Goal: Task Accomplishment & Management: Use online tool/utility

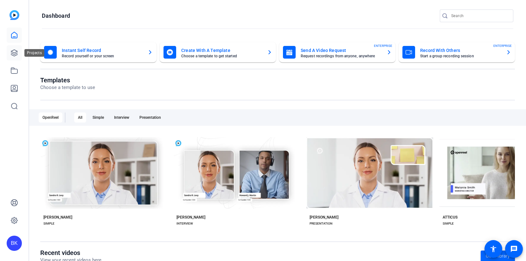
click at [16, 52] on icon at bounding box center [14, 53] width 8 height 8
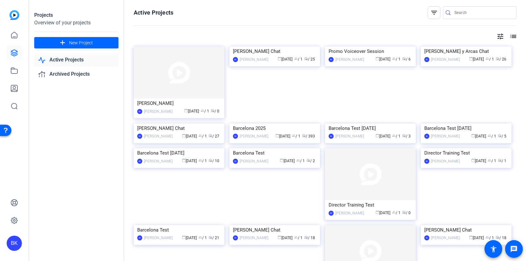
click at [154, 59] on img at bounding box center [179, 73] width 91 height 52
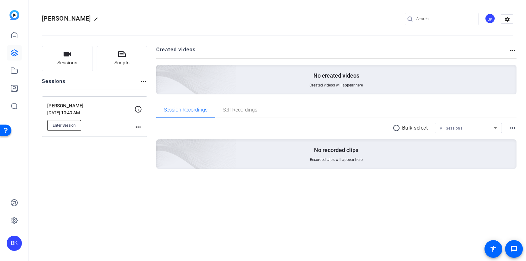
click at [71, 122] on button "Enter Session" at bounding box center [64, 125] width 34 height 11
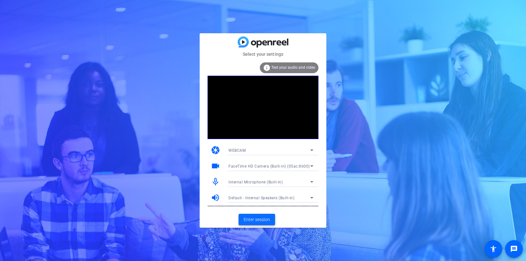
click at [254, 218] on span "Enter session" at bounding box center [257, 219] width 26 height 7
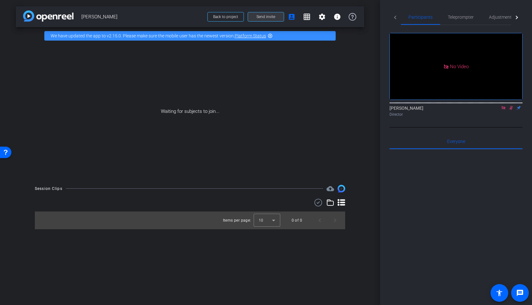
click at [269, 16] on span "Send invite" at bounding box center [266, 16] width 19 height 5
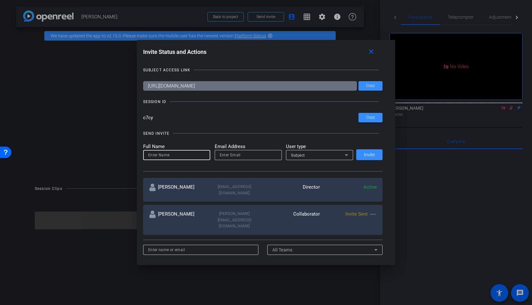
click at [185, 156] on input at bounding box center [176, 155] width 57 height 8
type input "Peter Getzels"
click at [252, 150] on div at bounding box center [248, 155] width 57 height 10
click at [251, 156] on input "email" at bounding box center [248, 155] width 57 height 8
paste input "[EMAIL_ADDRESS][DOMAIN_NAME]"
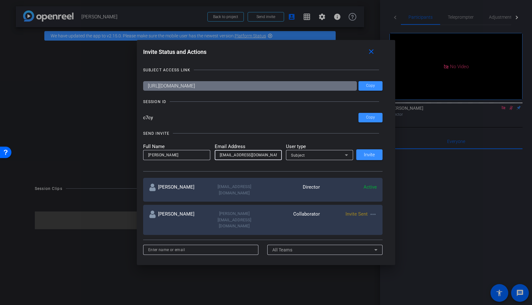
type input "[EMAIL_ADDRESS][DOMAIN_NAME]"
click at [316, 156] on div "Subject" at bounding box center [318, 155] width 54 height 8
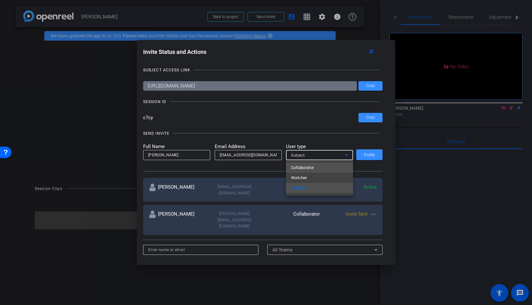
click at [312, 170] on span "Collaborator" at bounding box center [302, 168] width 23 height 8
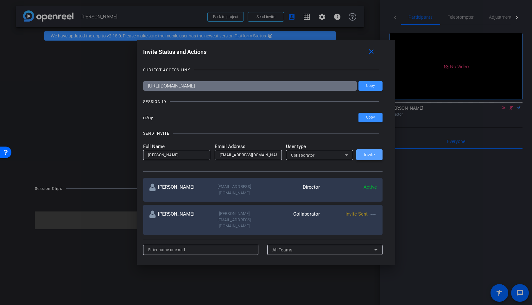
click at [368, 154] on span "Invite" at bounding box center [369, 154] width 11 height 5
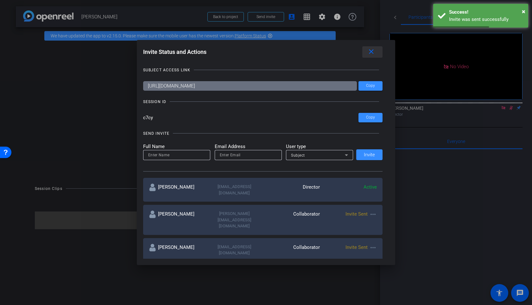
click at [373, 51] on mat-icon "close" at bounding box center [372, 52] width 8 height 8
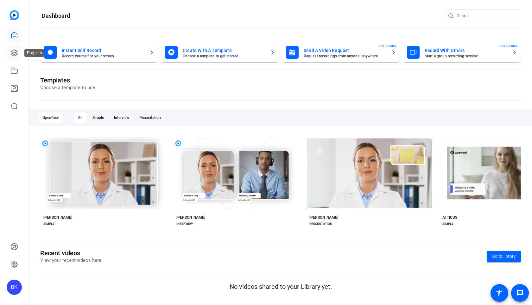
click at [16, 54] on icon at bounding box center [14, 53] width 8 height 8
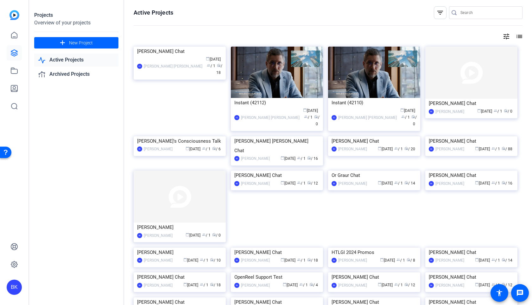
click at [177, 47] on img at bounding box center [180, 47] width 92 height 0
click at [13, 32] on icon at bounding box center [14, 35] width 8 height 8
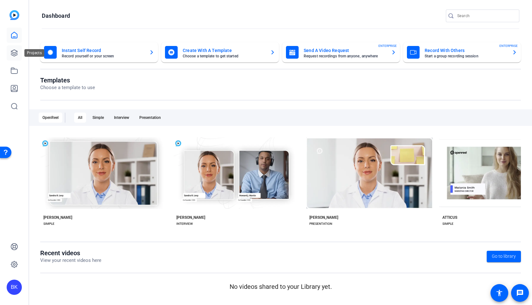
click at [15, 55] on icon at bounding box center [14, 53] width 6 height 6
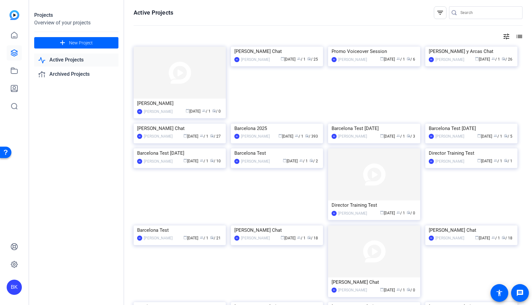
click at [145, 63] on img at bounding box center [180, 73] width 92 height 52
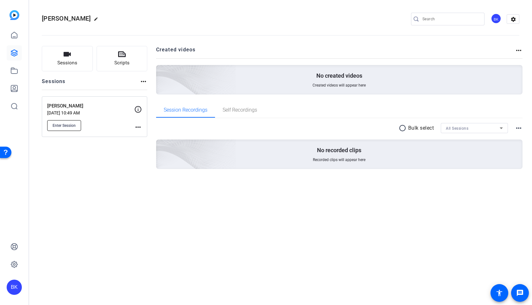
click at [71, 128] on button "Enter Session" at bounding box center [64, 125] width 34 height 11
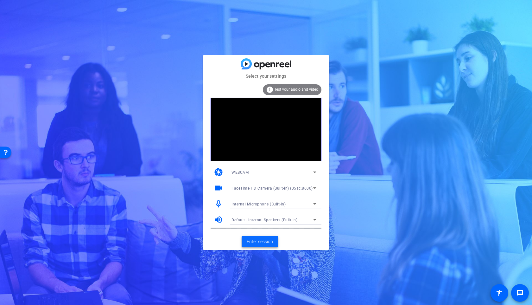
click at [263, 243] on span "Enter session" at bounding box center [260, 241] width 26 height 7
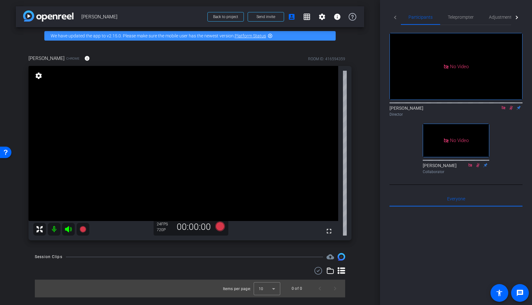
click at [509, 111] on mat-icon at bounding box center [512, 108] width 8 height 6
click at [503, 110] on icon at bounding box center [503, 108] width 5 height 4
click at [487, 19] on div "Adjustments" at bounding box center [502, 17] width 40 height 15
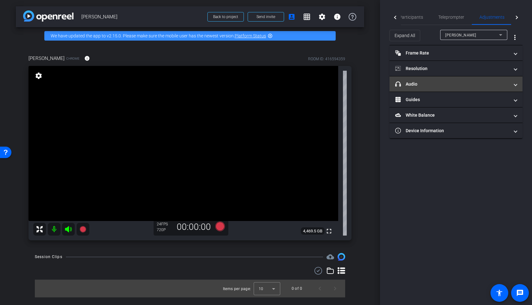
click at [432, 83] on mat-panel-title "headphone icon Audio" at bounding box center [452, 84] width 114 height 7
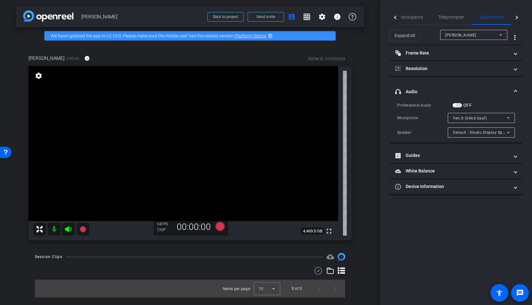
click at [433, 83] on mat-expansion-panel-header "headphone icon Audio" at bounding box center [456, 91] width 133 height 20
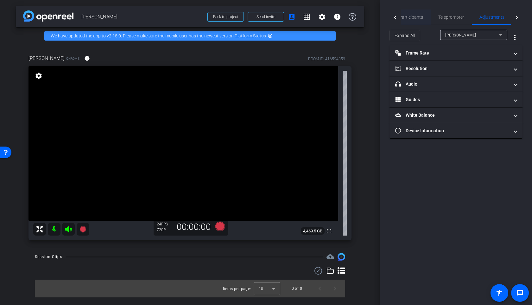
click at [412, 16] on span "Participants" at bounding box center [411, 17] width 24 height 4
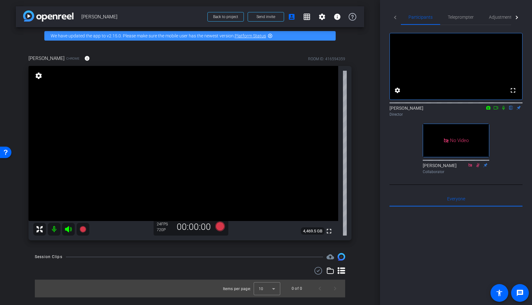
click at [503, 110] on icon at bounding box center [504, 108] width 3 height 4
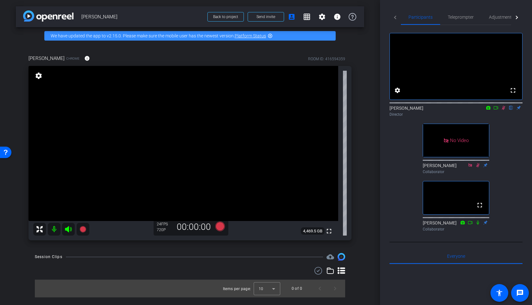
click at [503, 110] on icon at bounding box center [503, 108] width 5 height 4
click at [495, 16] on span "Adjustments" at bounding box center [501, 17] width 25 height 4
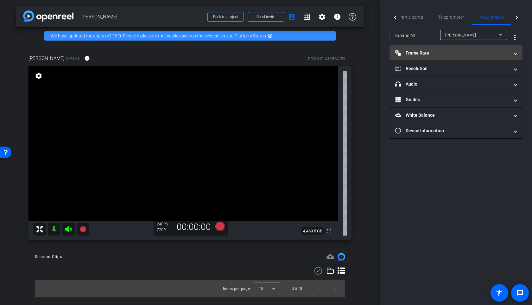
click at [437, 54] on mat-panel-title "Frame Rate Frame Rate" at bounding box center [452, 53] width 114 height 7
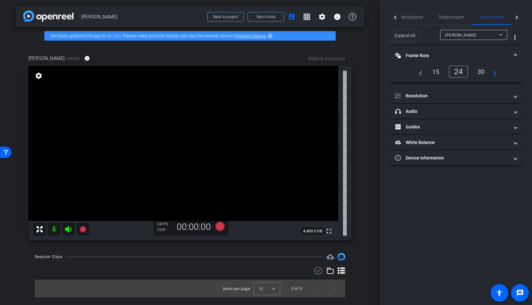
click at [437, 54] on mat-panel-title "Frame Rate Frame Rate" at bounding box center [452, 55] width 114 height 7
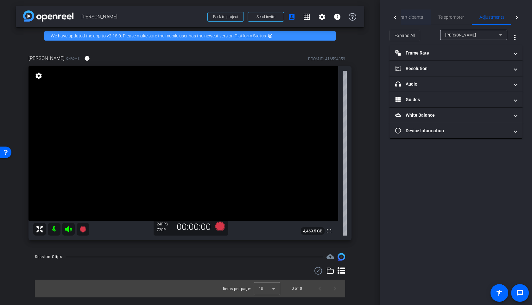
click at [415, 19] on span "Participants" at bounding box center [411, 17] width 24 height 4
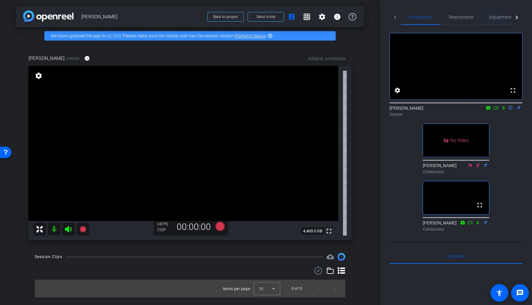
click at [503, 15] on span "Adjustments" at bounding box center [501, 17] width 25 height 4
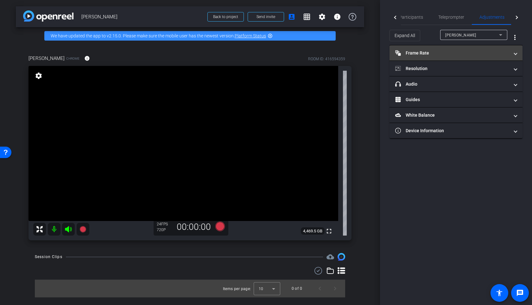
click at [441, 57] on mat-expansion-panel-header "Frame Rate Frame Rate" at bounding box center [456, 52] width 133 height 15
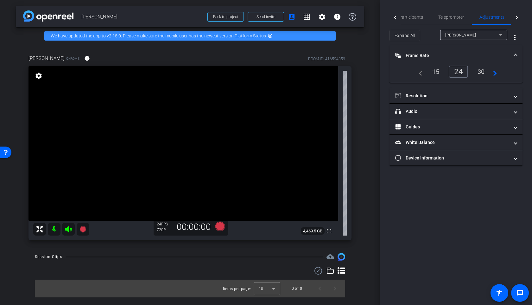
click at [478, 72] on div "30" at bounding box center [481, 71] width 17 height 11
click at [419, 17] on span "Participants" at bounding box center [411, 17] width 24 height 4
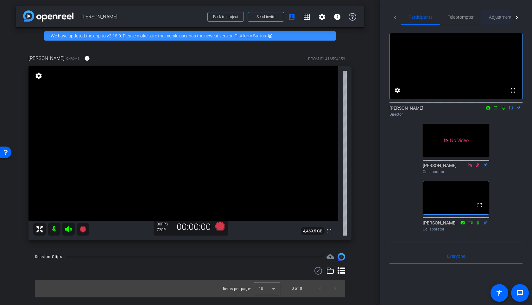
click at [496, 17] on span "Adjustments" at bounding box center [501, 17] width 25 height 4
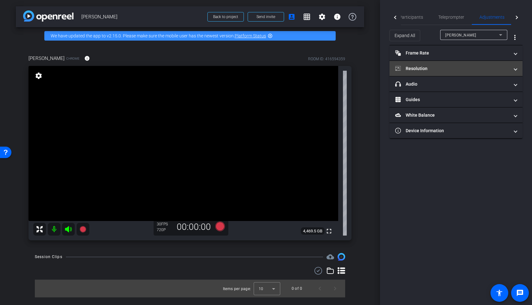
click at [439, 65] on mat-expansion-panel-header "Resolution" at bounding box center [456, 68] width 133 height 15
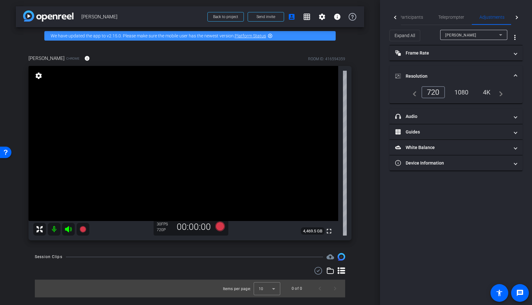
click at [467, 91] on div "1080" at bounding box center [462, 92] width 24 height 11
click at [419, 17] on span "Participants" at bounding box center [411, 17] width 24 height 4
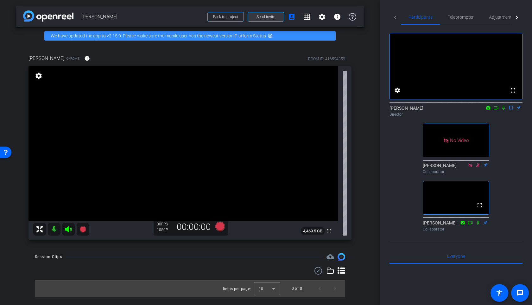
click at [272, 16] on span "Send invite" at bounding box center [266, 16] width 19 height 5
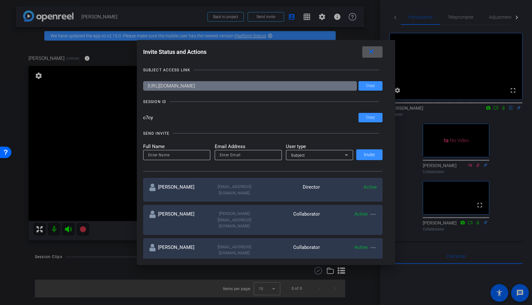
click at [379, 53] on span at bounding box center [373, 51] width 20 height 15
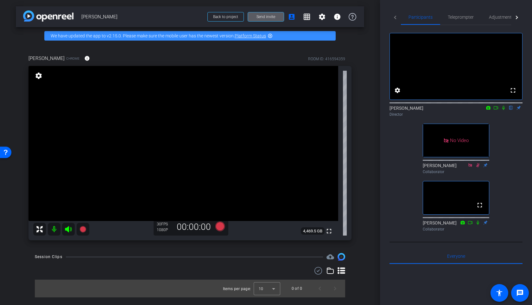
click at [257, 16] on span "Send invite" at bounding box center [266, 16] width 19 height 5
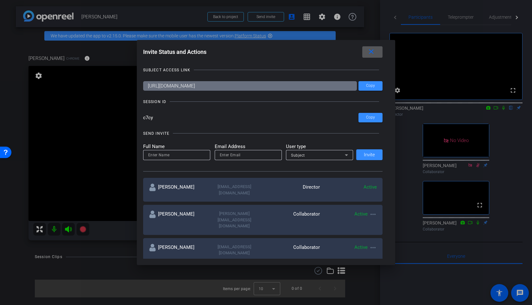
click at [187, 153] on input at bounding box center [176, 155] width 57 height 8
type input "Robert Kuhn"
click at [232, 157] on input "email" at bounding box center [248, 155] width 57 height 8
paste input "rlkuhn@me.com"
type input "rlkuhn@me.com"
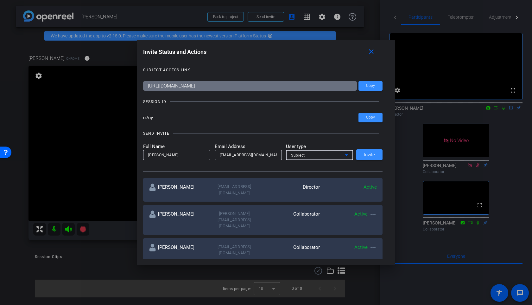
click at [298, 159] on div "Subject" at bounding box center [319, 155] width 57 height 10
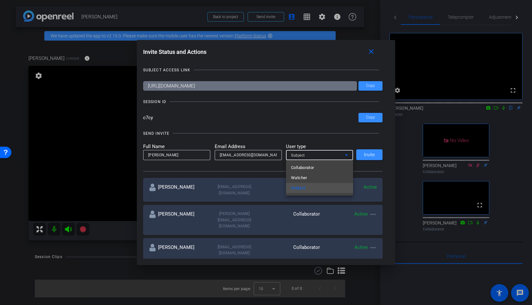
click at [299, 157] on div at bounding box center [266, 152] width 532 height 305
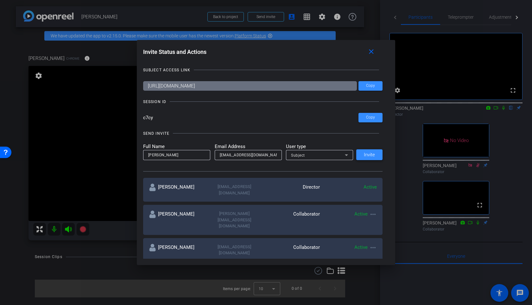
click at [365, 152] on span "Invite" at bounding box center [369, 154] width 11 height 5
click at [375, 55] on mat-icon "close" at bounding box center [372, 52] width 8 height 8
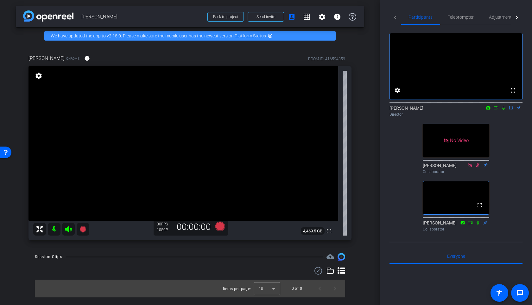
click at [505, 110] on icon at bounding box center [504, 108] width 3 height 4
click at [505, 110] on icon at bounding box center [503, 108] width 3 height 4
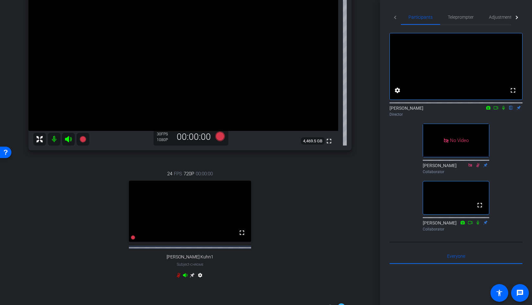
scroll to position [138, 0]
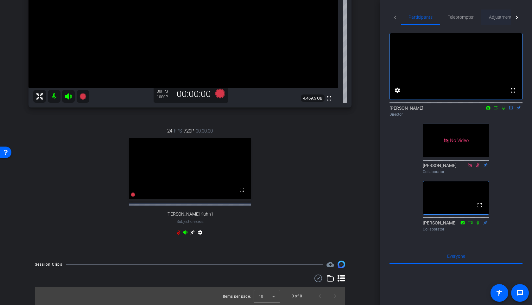
click at [490, 17] on span "Adjustments" at bounding box center [501, 17] width 25 height 4
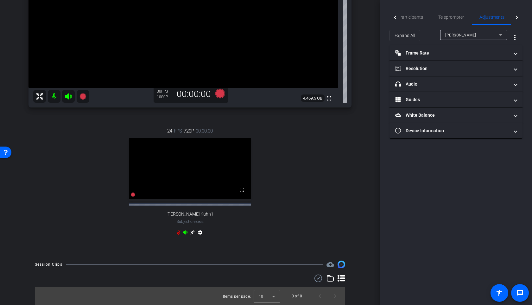
click at [459, 37] on span "[PERSON_NAME]" at bounding box center [461, 35] width 31 height 4
click at [455, 59] on span "[PERSON_NAME] Kuhn1" at bounding box center [468, 58] width 45 height 8
click at [436, 55] on mat-panel-title "Frame Rate Frame Rate" at bounding box center [452, 53] width 114 height 7
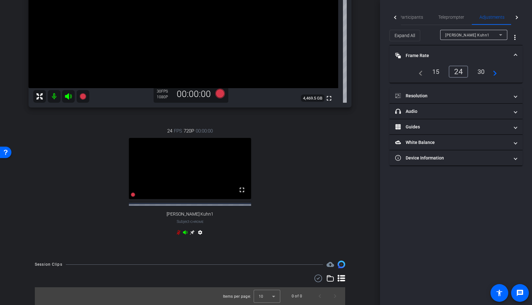
click at [481, 72] on div "30" at bounding box center [481, 71] width 17 height 11
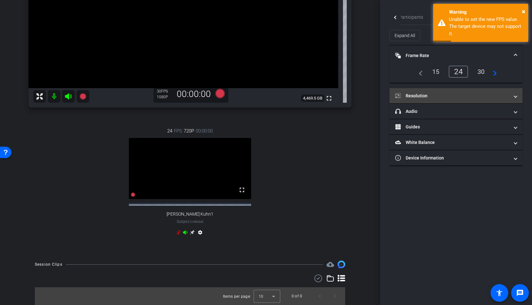
click at [456, 94] on mat-panel-title "Resolution" at bounding box center [452, 96] width 114 height 7
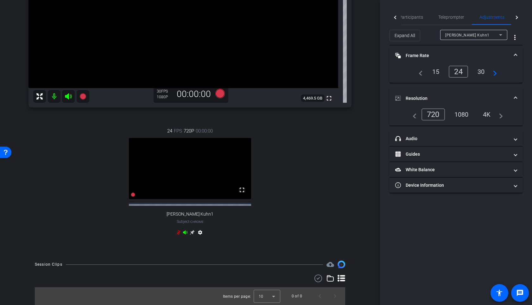
click at [467, 116] on div "1080" at bounding box center [462, 114] width 24 height 11
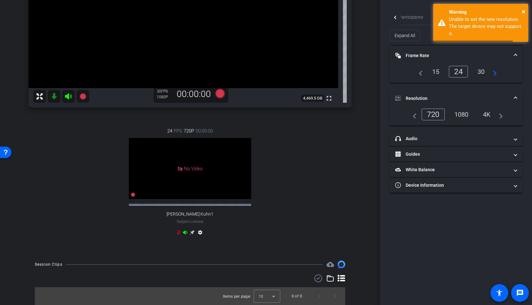
click at [513, 96] on span "Resolution" at bounding box center [454, 98] width 119 height 7
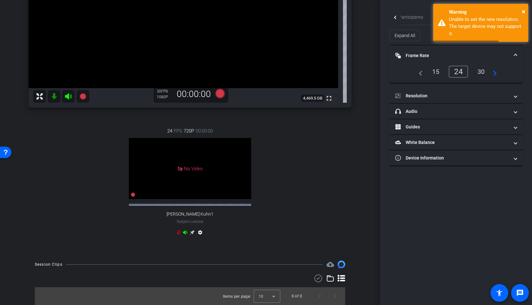
click at [513, 57] on span "Frame Rate Frame Rate" at bounding box center [454, 55] width 119 height 7
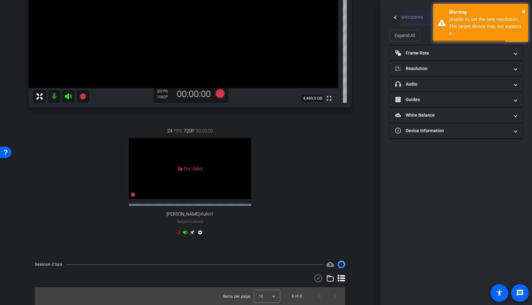
click at [414, 20] on span "Participants" at bounding box center [411, 17] width 24 height 15
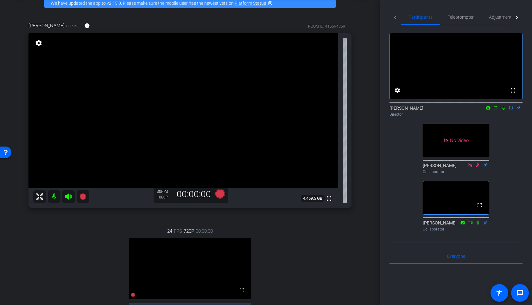
scroll to position [26, 0]
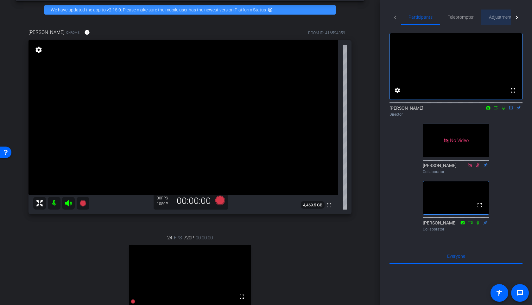
click at [501, 18] on span "Adjustments" at bounding box center [501, 17] width 25 height 4
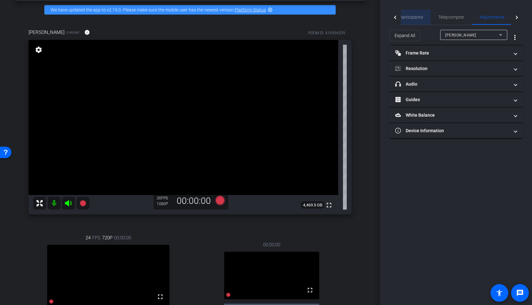
click at [417, 19] on span "Participants" at bounding box center [411, 17] width 24 height 4
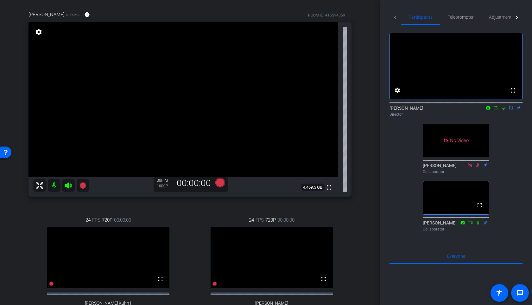
scroll to position [76, 0]
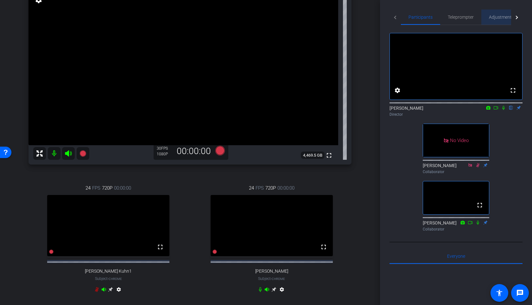
click at [501, 18] on span "Adjustments" at bounding box center [501, 17] width 25 height 4
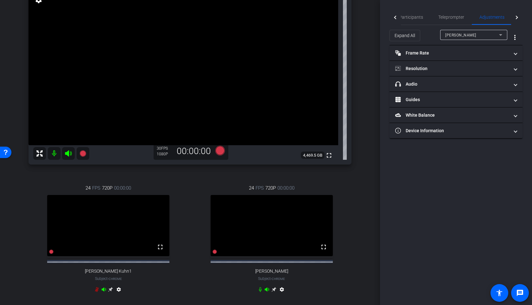
click at [466, 36] on span "[PERSON_NAME]" at bounding box center [461, 35] width 31 height 4
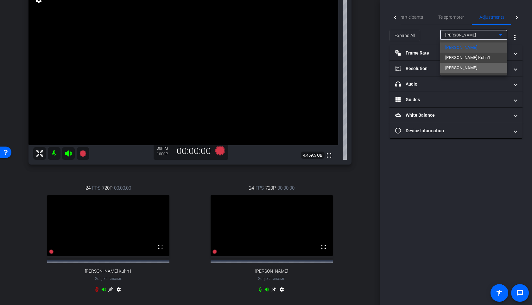
click at [456, 66] on span "[PERSON_NAME]" at bounding box center [462, 68] width 32 height 8
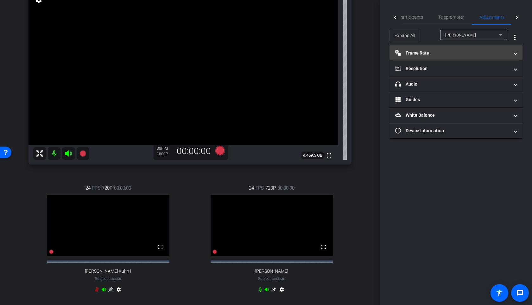
click at [436, 54] on mat-panel-title "Frame Rate Frame Rate" at bounding box center [452, 53] width 114 height 7
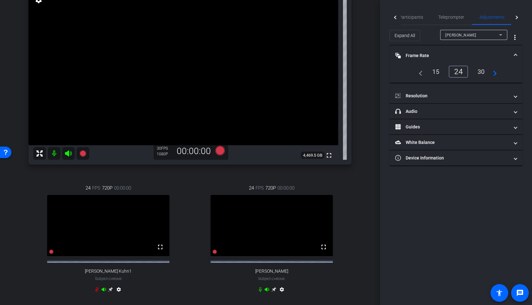
click at [436, 54] on mat-panel-title "Frame Rate Frame Rate" at bounding box center [452, 55] width 114 height 7
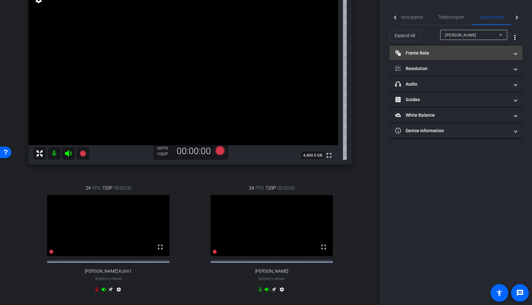
click at [426, 58] on mat-expansion-panel-header "Frame Rate Frame Rate" at bounding box center [456, 52] width 133 height 15
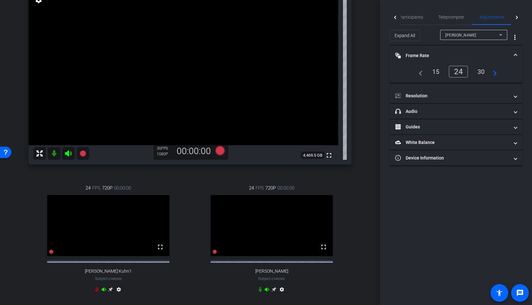
click at [481, 71] on div "30" at bounding box center [481, 71] width 17 height 11
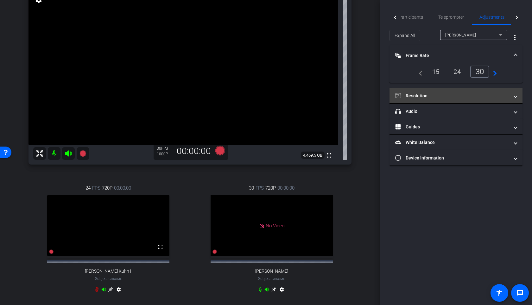
click at [453, 93] on mat-panel-title "Resolution" at bounding box center [452, 96] width 114 height 7
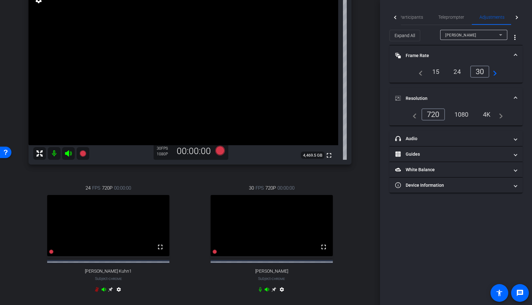
click at [465, 116] on div "1080" at bounding box center [462, 114] width 24 height 11
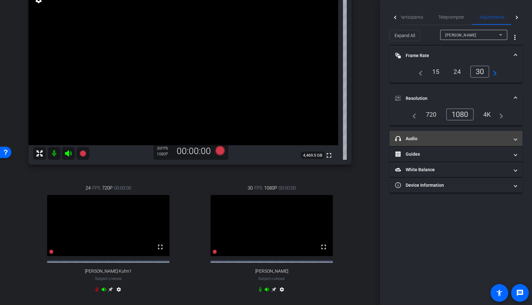
click at [464, 137] on mat-panel-title "headphone icon Audio" at bounding box center [452, 138] width 114 height 7
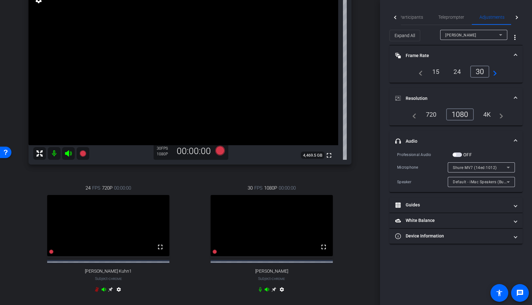
click at [517, 99] on span at bounding box center [516, 98] width 3 height 7
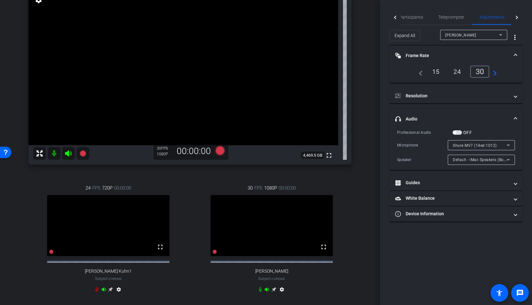
click at [517, 117] on span at bounding box center [516, 119] width 3 height 7
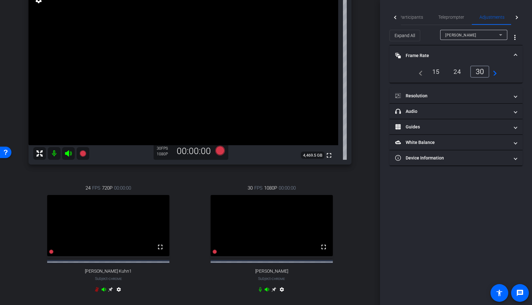
click at [517, 52] on span at bounding box center [516, 55] width 3 height 7
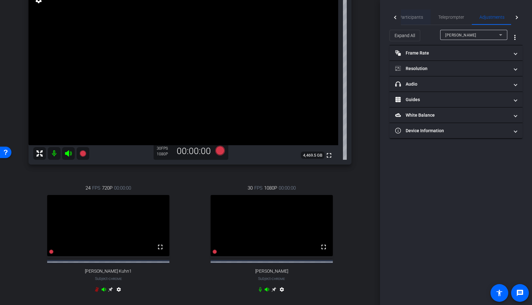
click at [416, 16] on span "Participants" at bounding box center [411, 17] width 24 height 4
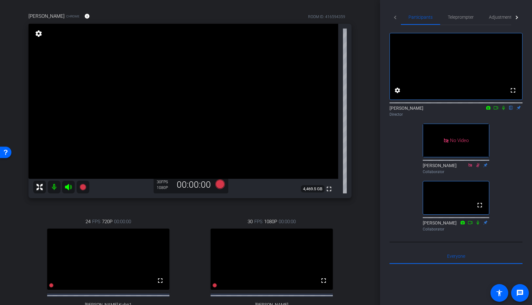
scroll to position [53, 0]
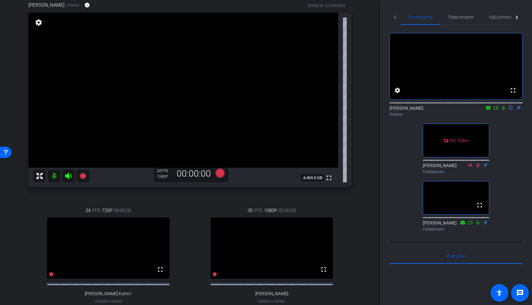
click at [494, 110] on icon at bounding box center [496, 108] width 5 height 4
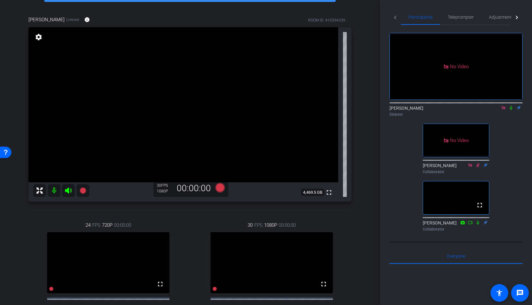
scroll to position [74, 0]
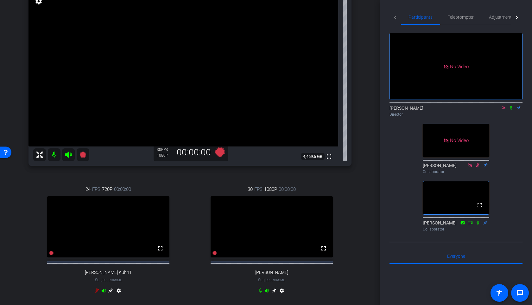
click at [363, 201] on div "Robert Lawrence Kuhn Chrome info ROOM ID: 416594359 fullscreen settings 4,469.5…" at bounding box center [190, 141] width 349 height 343
click at [490, 16] on span "Adjustments" at bounding box center [501, 17] width 25 height 4
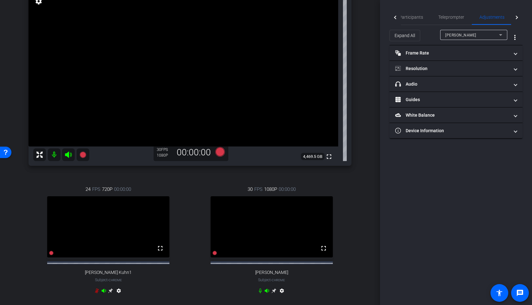
click at [458, 33] on span "[PERSON_NAME]" at bounding box center [461, 35] width 31 height 4
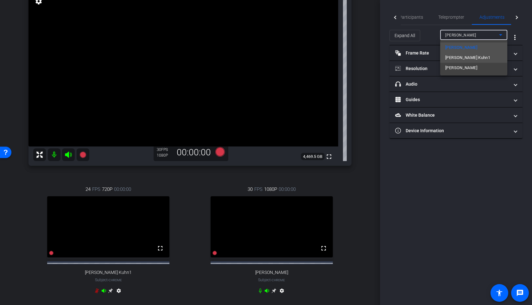
click at [454, 55] on span "[PERSON_NAME] Kuhn1" at bounding box center [468, 58] width 45 height 8
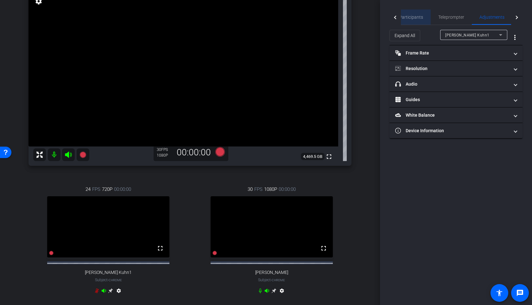
click at [417, 17] on span "Participants" at bounding box center [411, 17] width 24 height 4
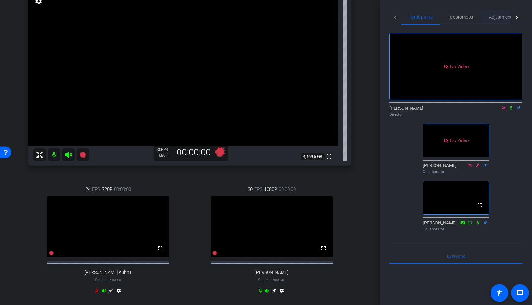
click at [497, 23] on span "Adjustments" at bounding box center [501, 17] width 25 height 15
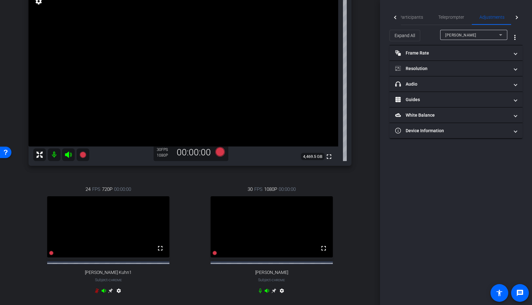
click at [471, 36] on span "[PERSON_NAME]" at bounding box center [461, 35] width 31 height 4
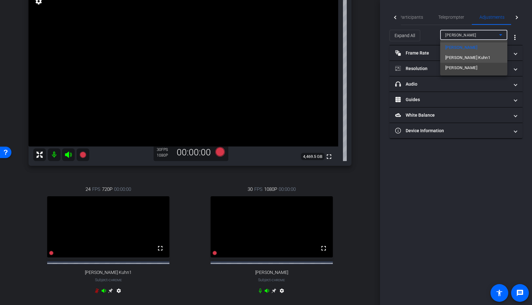
click at [460, 57] on span "[PERSON_NAME] Kuhn1" at bounding box center [468, 58] width 45 height 8
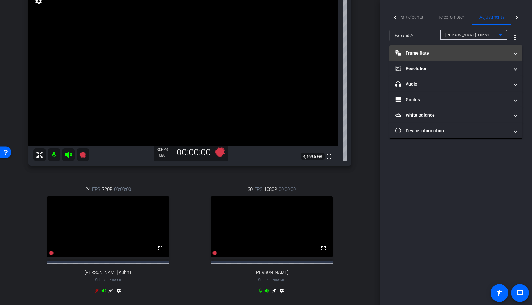
click at [448, 55] on mat-panel-title "Frame Rate Frame Rate" at bounding box center [452, 53] width 114 height 7
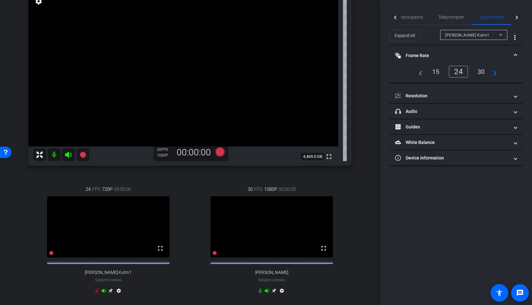
click at [479, 69] on div "30" at bounding box center [481, 71] width 17 height 11
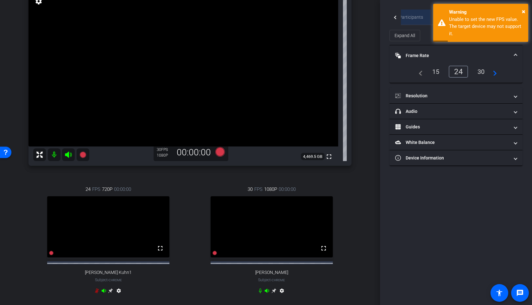
click at [411, 19] on span "Participants" at bounding box center [411, 17] width 24 height 4
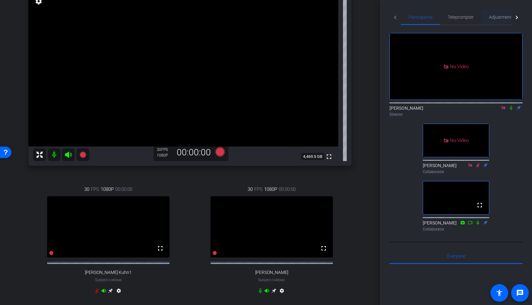
click at [501, 18] on span "Adjustments" at bounding box center [501, 17] width 25 height 4
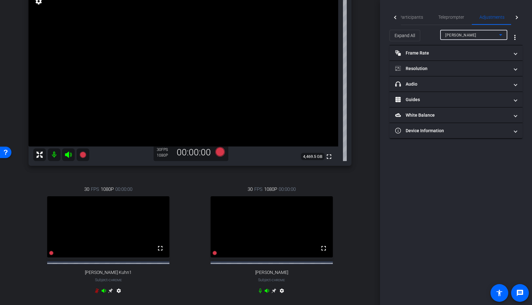
click at [460, 37] on span "[PERSON_NAME]" at bounding box center [461, 35] width 31 height 4
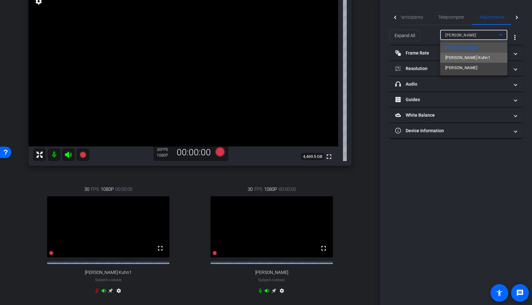
click at [458, 55] on span "[PERSON_NAME] Kuhn1" at bounding box center [468, 58] width 45 height 8
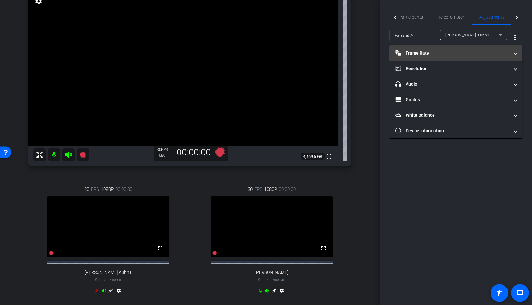
click at [458, 54] on mat-panel-title "Frame Rate Frame Rate" at bounding box center [452, 53] width 114 height 7
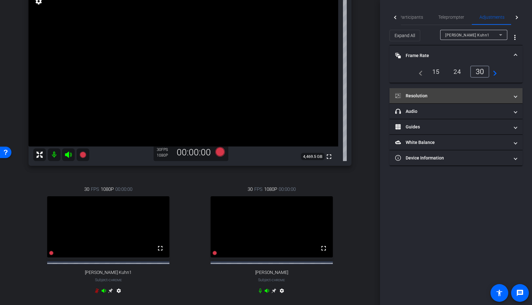
click at [461, 88] on mat-expansion-panel-header "Resolution" at bounding box center [456, 95] width 133 height 15
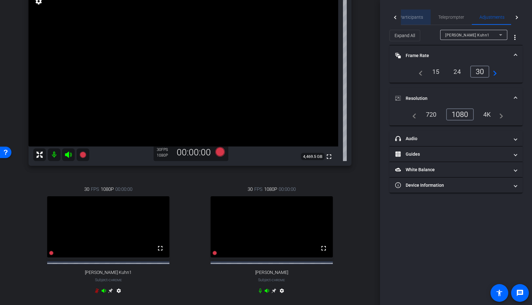
click at [418, 14] on span "Participants" at bounding box center [411, 17] width 24 height 15
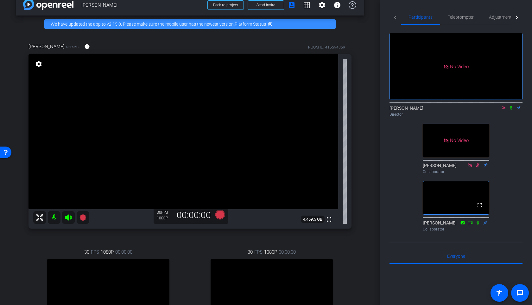
scroll to position [0, 0]
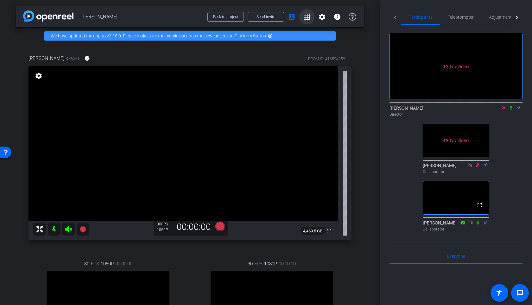
click at [307, 18] on mat-icon "grid_on" at bounding box center [307, 17] width 8 height 8
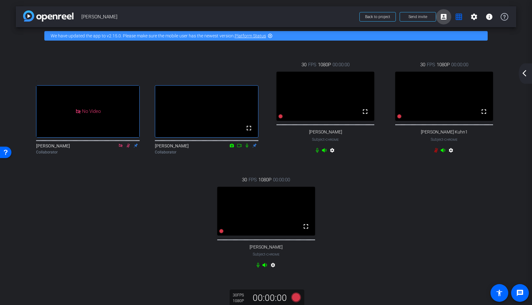
click at [446, 17] on mat-icon "account_box" at bounding box center [444, 17] width 8 height 8
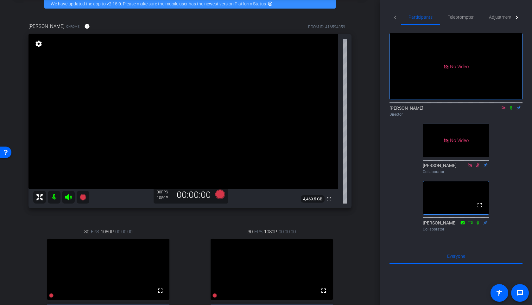
scroll to position [53, 0]
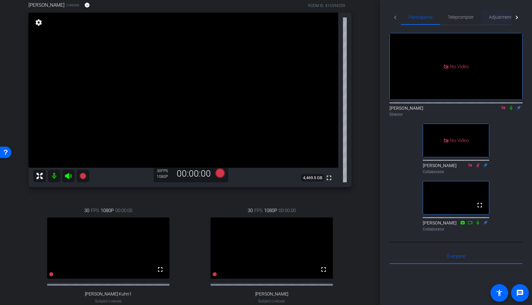
click at [494, 18] on span "Adjustments" at bounding box center [501, 17] width 25 height 4
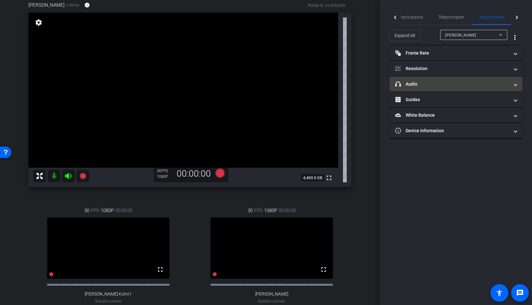
click at [431, 81] on mat-panel-title "headphone icon Audio" at bounding box center [452, 84] width 114 height 7
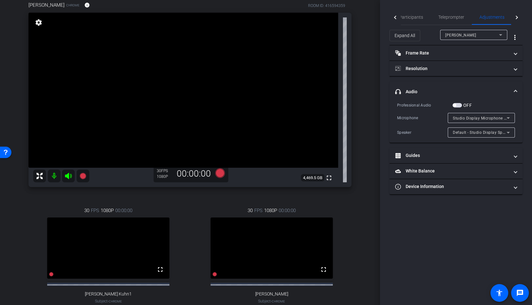
click at [460, 119] on span "Studio Display Microphone (05ac:1114)" at bounding box center [490, 117] width 74 height 5
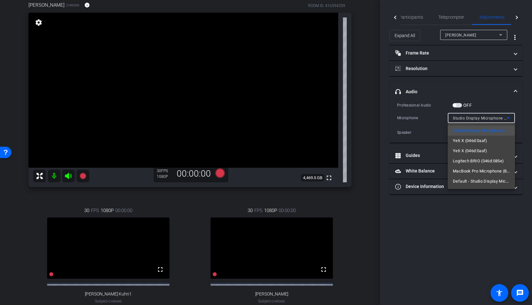
click at [460, 119] on div at bounding box center [266, 152] width 532 height 305
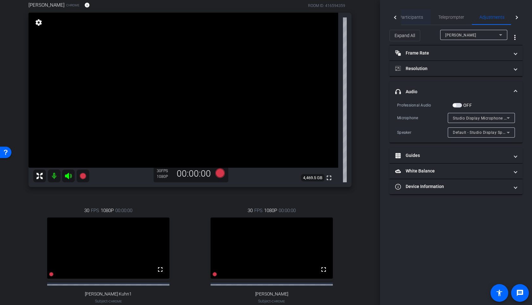
click at [408, 24] on span "Participants" at bounding box center [411, 17] width 24 height 15
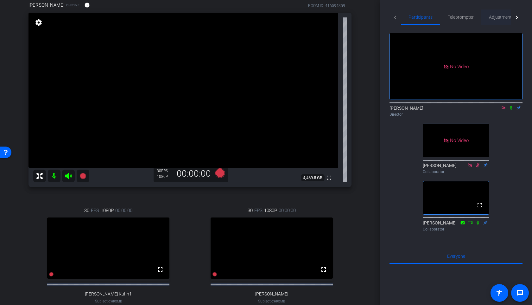
click at [492, 21] on span "Adjustments" at bounding box center [501, 17] width 25 height 15
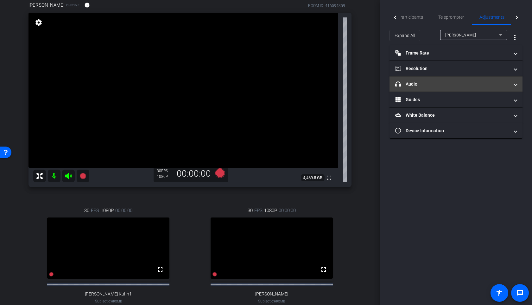
click at [435, 87] on mat-expansion-panel-header "headphone icon Audio" at bounding box center [456, 83] width 133 height 15
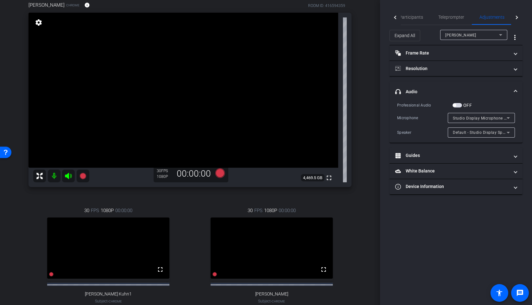
click at [474, 116] on span "Studio Display Microphone (05ac:1114)" at bounding box center [490, 117] width 74 height 5
click at [411, 18] on span "Participants" at bounding box center [411, 17] width 24 height 4
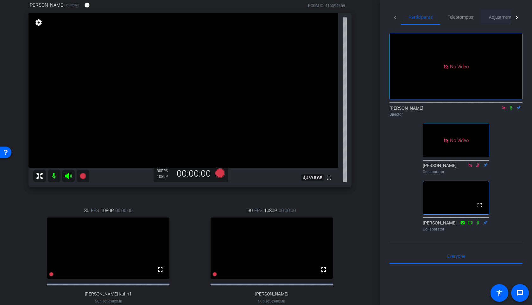
click at [494, 19] on span "Adjustments" at bounding box center [501, 17] width 25 height 4
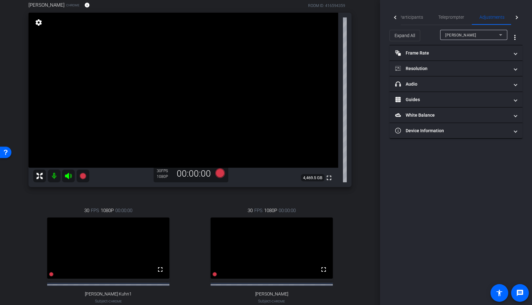
click at [471, 39] on div "[PERSON_NAME]" at bounding box center [473, 35] width 54 height 8
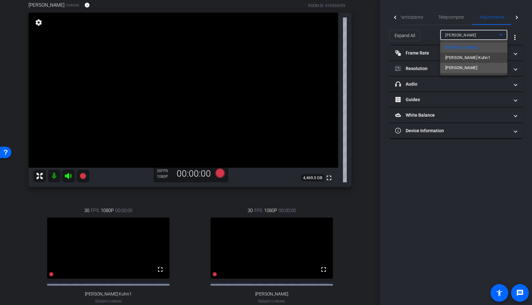
click at [456, 69] on span "[PERSON_NAME]" at bounding box center [462, 68] width 32 height 8
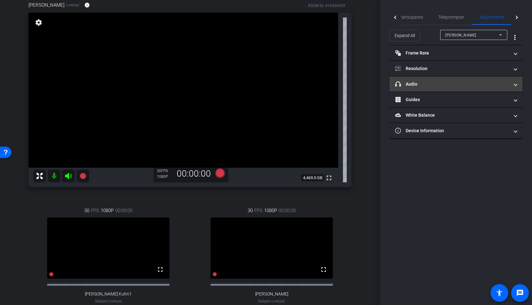
click at [433, 87] on mat-expansion-panel-header "headphone icon Audio" at bounding box center [456, 83] width 133 height 15
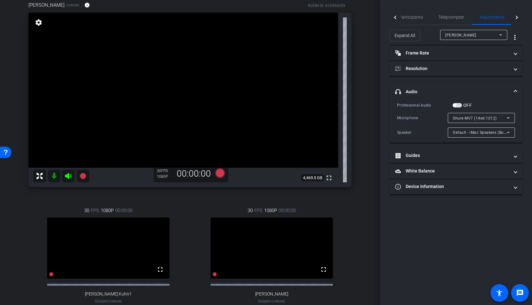
click at [433, 88] on mat-expansion-panel-header "headphone icon Audio" at bounding box center [456, 91] width 133 height 20
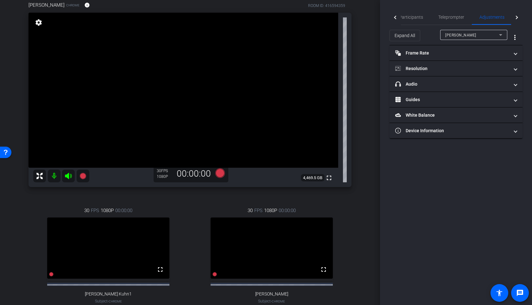
click at [454, 38] on div "[PERSON_NAME]" at bounding box center [473, 35] width 54 height 8
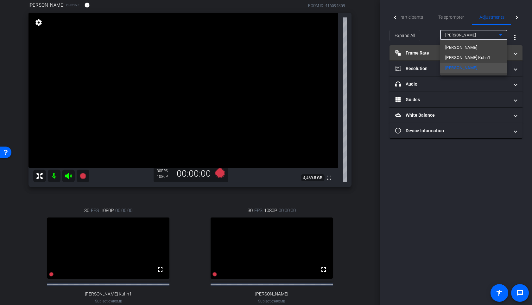
click at [461, 47] on span "[PERSON_NAME]" at bounding box center [462, 48] width 32 height 8
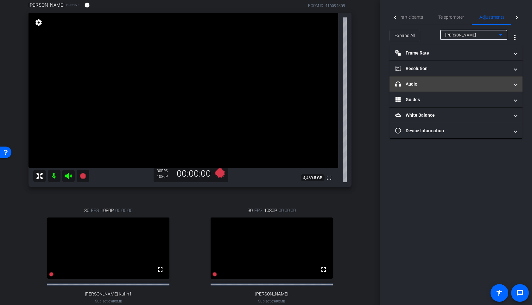
click at [416, 79] on mat-expansion-panel-header "headphone icon Audio" at bounding box center [456, 83] width 133 height 15
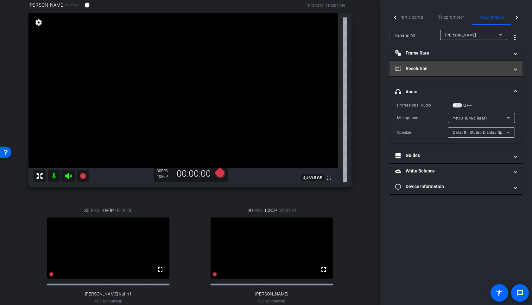
click at [426, 68] on mat-panel-title "Resolution" at bounding box center [452, 68] width 114 height 7
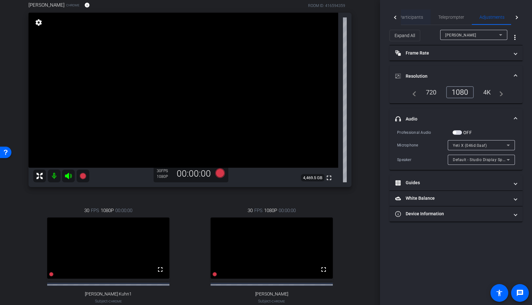
click at [408, 18] on span "Participants" at bounding box center [411, 17] width 24 height 4
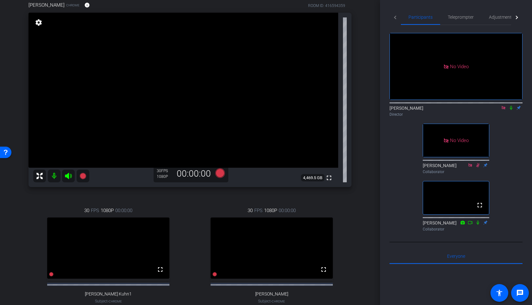
click at [513, 106] on icon at bounding box center [511, 108] width 5 height 4
click at [512, 106] on icon at bounding box center [511, 108] width 5 height 4
click at [219, 173] on icon at bounding box center [220, 173] width 10 height 10
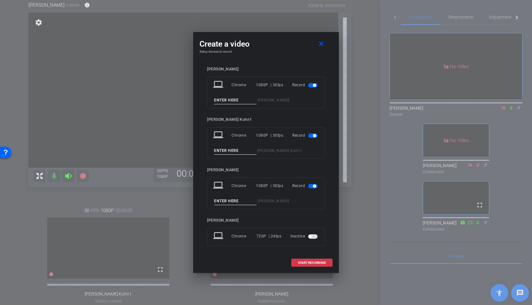
click at [227, 100] on input at bounding box center [235, 100] width 42 height 8
type input "Take 1"
click at [243, 151] on input at bounding box center [235, 151] width 42 height 8
type input "Take 1"
click at [222, 198] on input at bounding box center [235, 201] width 42 height 8
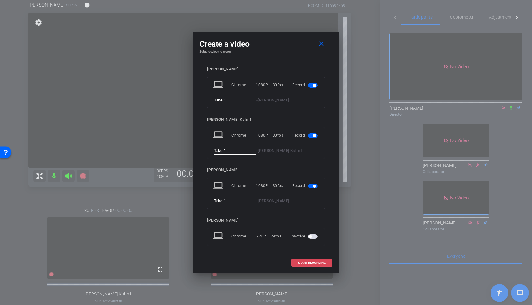
type input "Take 1"
click at [300, 260] on span at bounding box center [312, 262] width 41 height 15
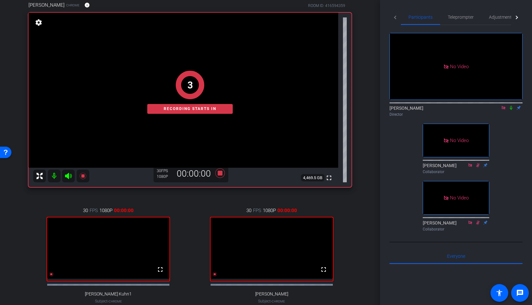
click at [511, 106] on icon at bounding box center [511, 108] width 5 height 4
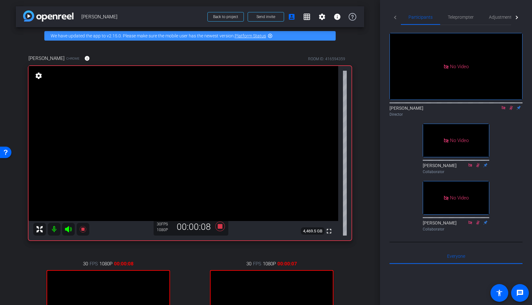
scroll to position [39, 0]
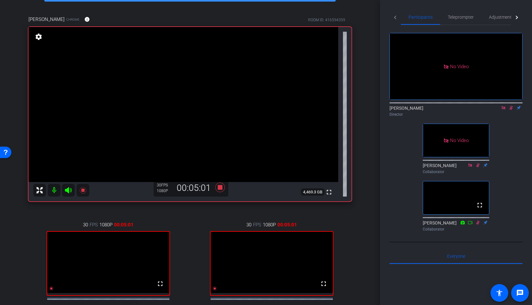
click at [247, 255] on video at bounding box center [272, 262] width 122 height 61
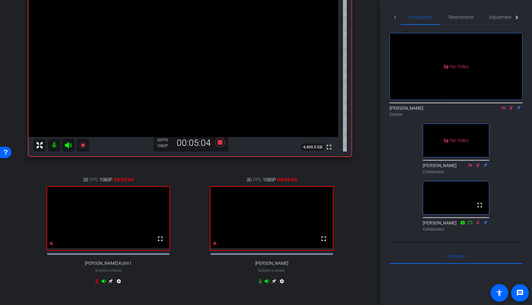
click at [273, 284] on icon at bounding box center [274, 281] width 5 height 5
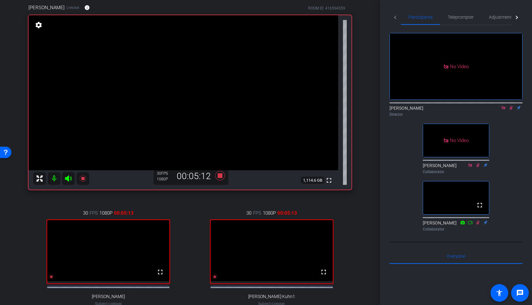
scroll to position [89, 0]
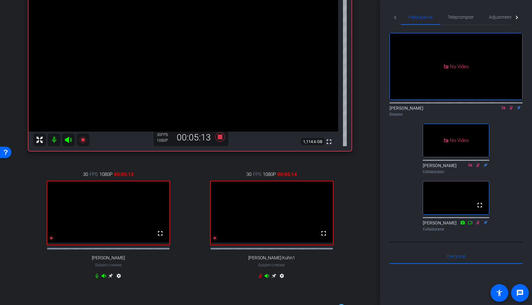
click at [111, 278] on icon at bounding box center [110, 275] width 5 height 5
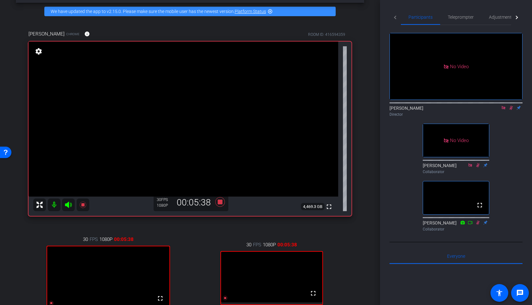
scroll to position [83, 0]
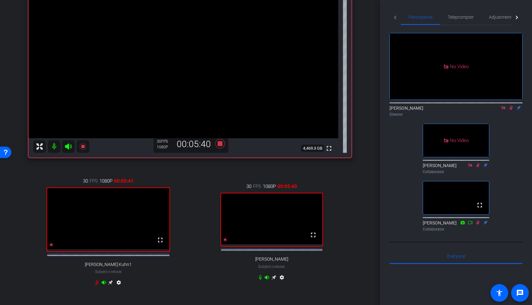
click at [275, 280] on icon at bounding box center [274, 277] width 5 height 5
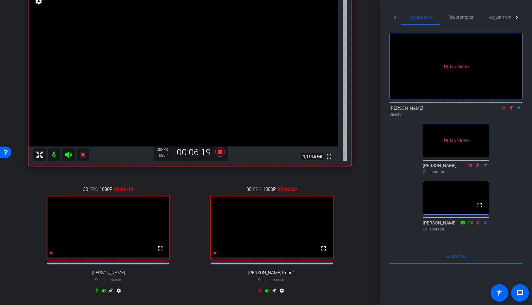
scroll to position [151, 0]
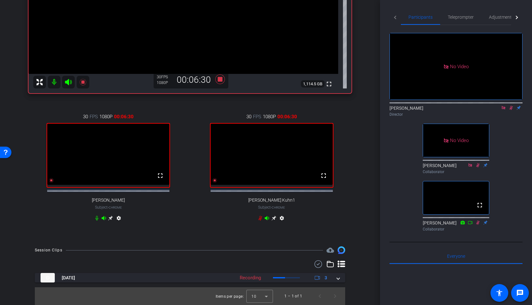
click at [111, 218] on icon at bounding box center [110, 217] width 5 height 5
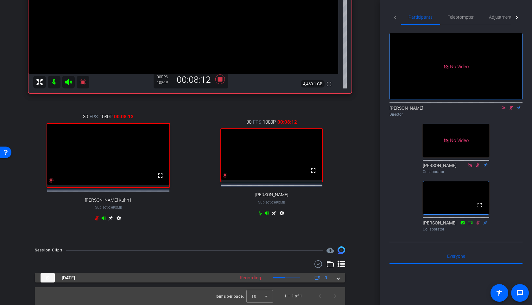
click at [340, 280] on mat-expansion-panel-header "Oct 3, 2025 Recording 3" at bounding box center [190, 278] width 311 height 10
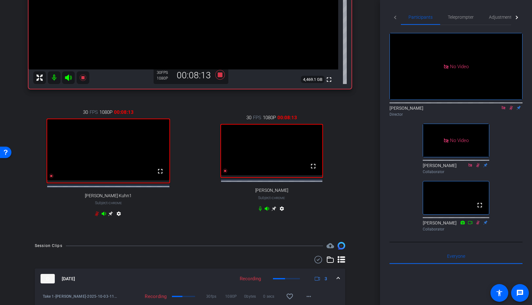
scroll to position [208, 0]
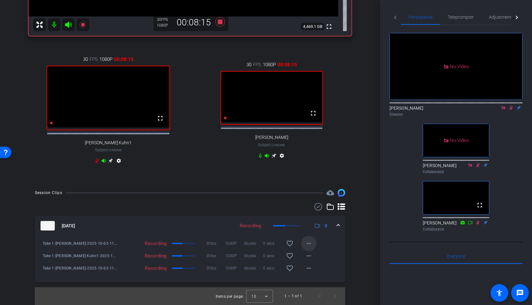
click at [305, 243] on mat-icon "more_horiz" at bounding box center [309, 244] width 8 height 8
click at [306, 244] on div at bounding box center [266, 152] width 532 height 305
click at [337, 228] on span at bounding box center [338, 225] width 3 height 7
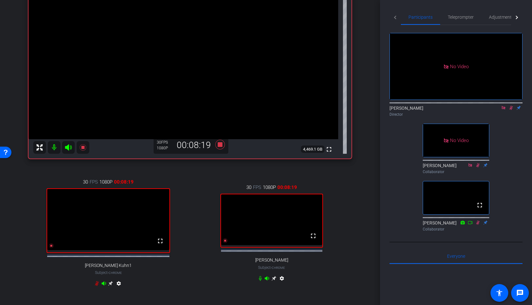
scroll to position [77, 0]
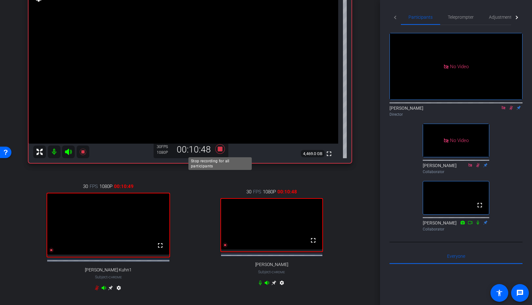
click at [223, 150] on icon at bounding box center [220, 148] width 15 height 11
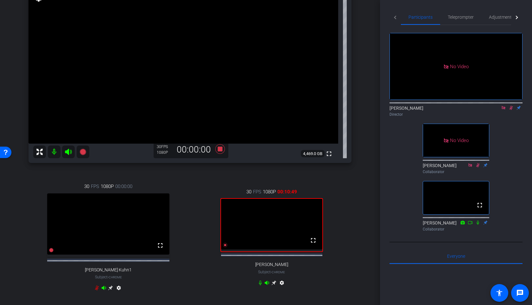
click at [510, 106] on icon at bounding box center [511, 108] width 5 height 4
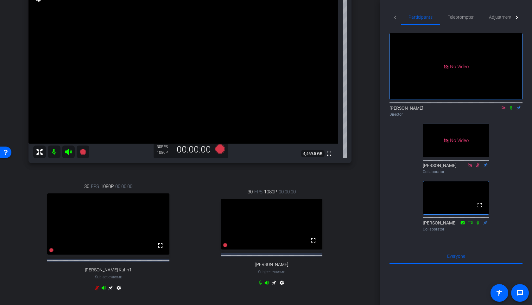
scroll to position [153, 0]
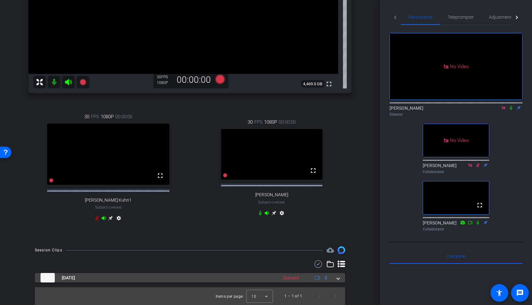
click at [338, 278] on span at bounding box center [338, 277] width 3 height 7
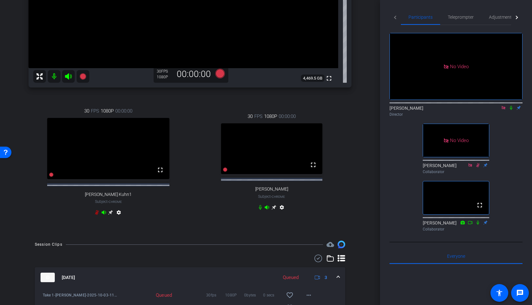
scroll to position [210, 0]
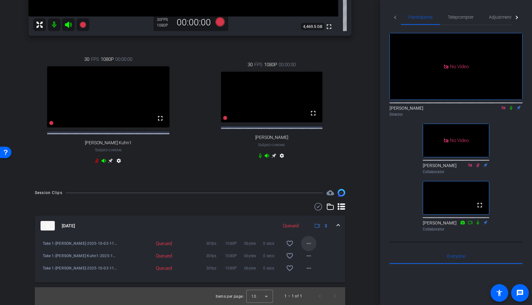
click at [310, 243] on mat-icon "more_horiz" at bounding box center [309, 244] width 8 height 8
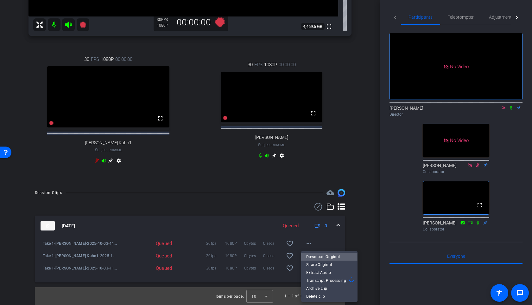
click at [313, 255] on span "Download Original" at bounding box center [329, 257] width 46 height 8
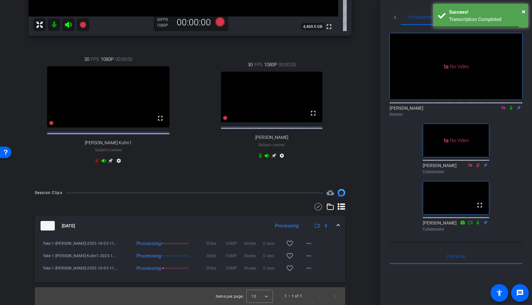
click at [364, 119] on div "Robert Lawrence Kuhn Chrome info ROOM ID: 416594359 fullscreen settings 4,469.5…" at bounding box center [190, 11] width 349 height 343
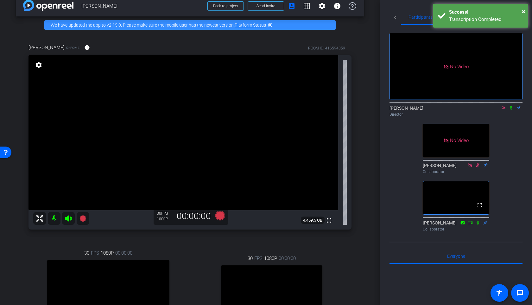
scroll to position [0, 0]
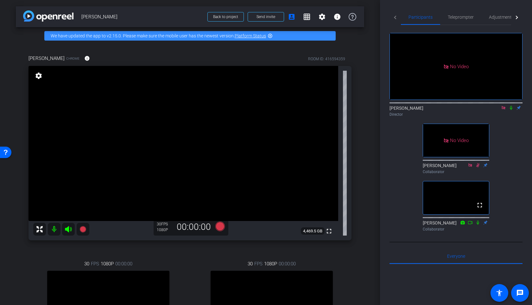
click at [513, 106] on icon at bounding box center [511, 108] width 5 height 4
click at [510, 106] on icon at bounding box center [511, 108] width 5 height 4
click at [216, 229] on icon at bounding box center [220, 227] width 10 height 10
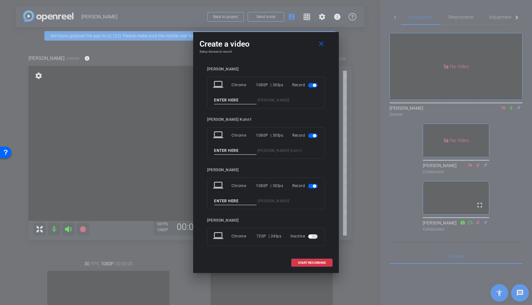
click at [230, 100] on input at bounding box center [235, 100] width 42 height 8
type input "Take 2"
click at [228, 151] on input at bounding box center [235, 151] width 42 height 8
type input "Take 2"
click at [229, 202] on input at bounding box center [235, 201] width 42 height 8
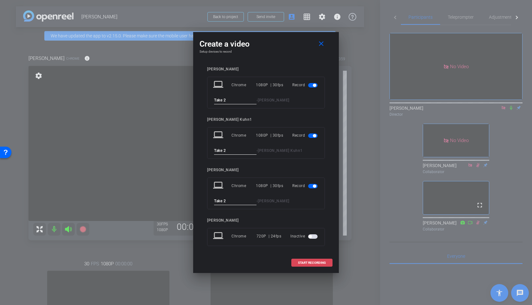
type input "Take 2"
click at [298, 259] on span at bounding box center [312, 262] width 41 height 15
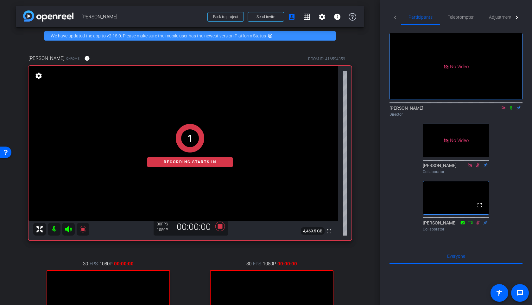
click at [512, 106] on icon at bounding box center [511, 108] width 5 height 4
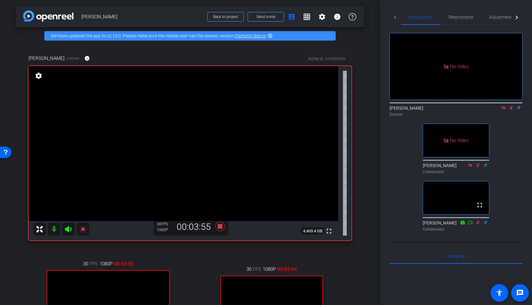
click at [384, 137] on div "Participants Teleprompter Adjustments Live No Video Brittany Kerfoot Director N…" at bounding box center [456, 152] width 152 height 305
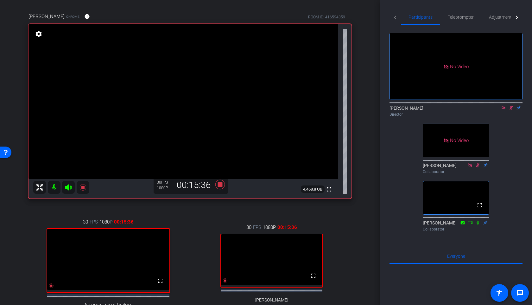
scroll to position [45, 0]
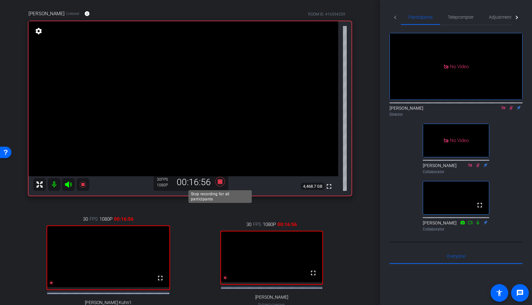
click at [220, 182] on icon at bounding box center [220, 182] width 10 height 10
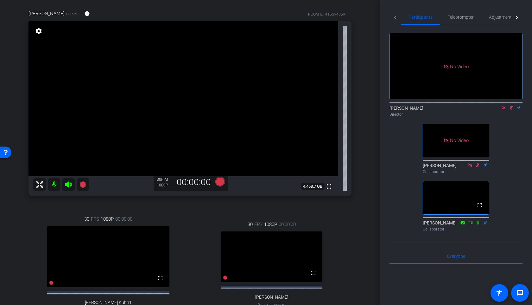
click at [513, 106] on icon at bounding box center [511, 108] width 5 height 4
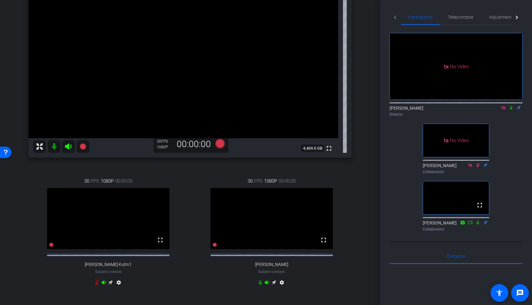
scroll to position [15, 0]
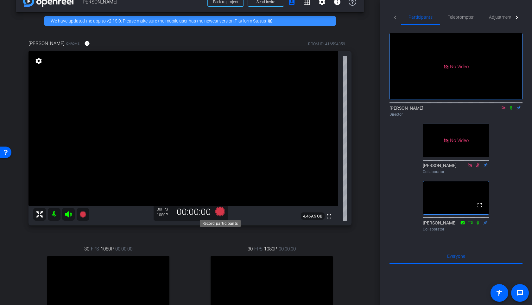
click at [220, 213] on icon at bounding box center [220, 212] width 10 height 10
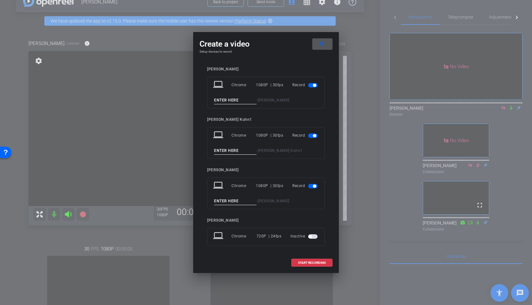
click at [243, 102] on input at bounding box center [235, 100] width 42 height 8
type input "Take 3"
drag, startPoint x: 222, startPoint y: 148, endPoint x: 220, endPoint y: 141, distance: 7.8
click at [222, 148] on input at bounding box center [235, 151] width 42 height 8
type input "Take 3"
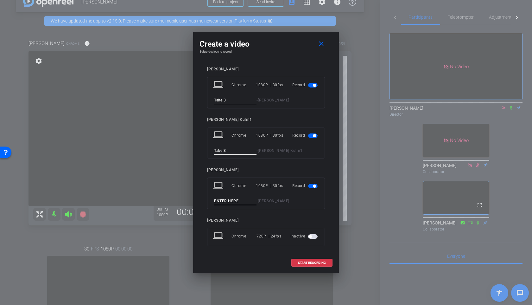
click at [218, 199] on input at bounding box center [235, 201] width 42 height 8
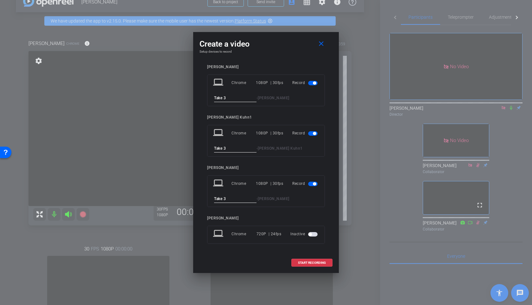
scroll to position [0, 0]
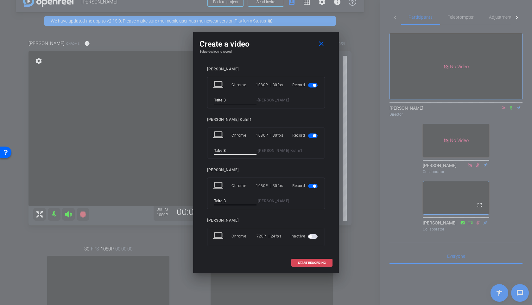
type input "Take 3"
click at [299, 260] on span at bounding box center [312, 262] width 41 height 15
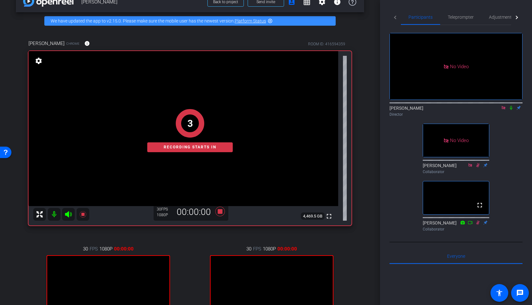
click at [510, 106] on icon at bounding box center [511, 108] width 5 height 4
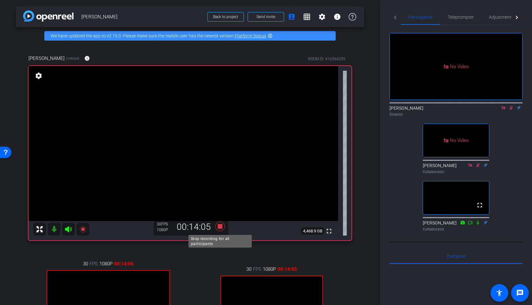
click at [220, 228] on icon at bounding box center [220, 227] width 10 height 10
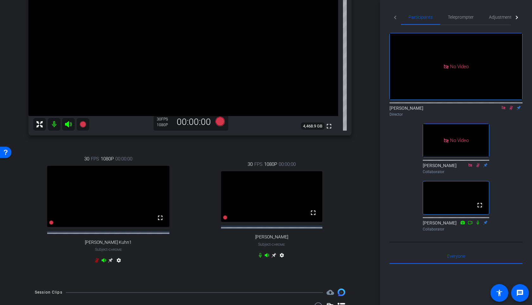
scroll to position [239, 0]
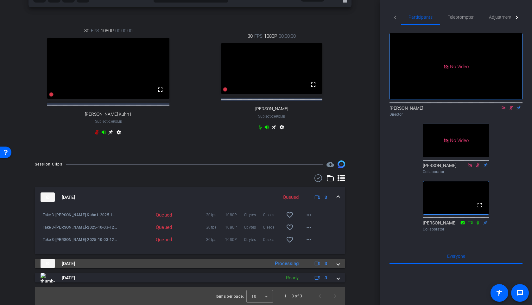
click at [341, 264] on mat-expansion-panel-header "Oct 3, 2025 Processing 3" at bounding box center [190, 264] width 311 height 10
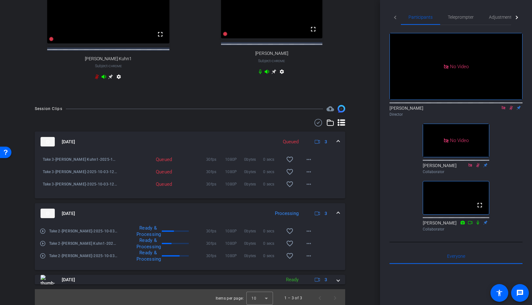
scroll to position [296, 0]
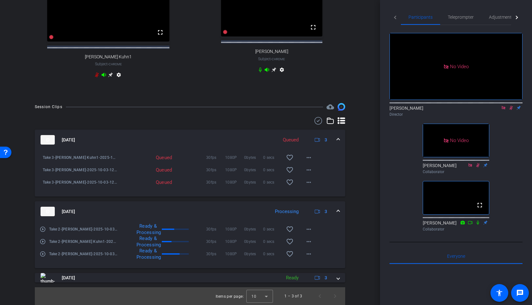
click at [339, 208] on mat-expansion-panel-header "Oct 3, 2025 Processing 3" at bounding box center [190, 211] width 311 height 20
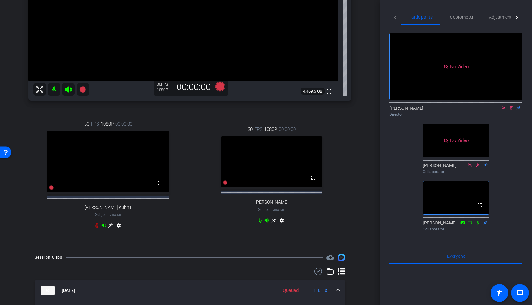
scroll to position [229, 0]
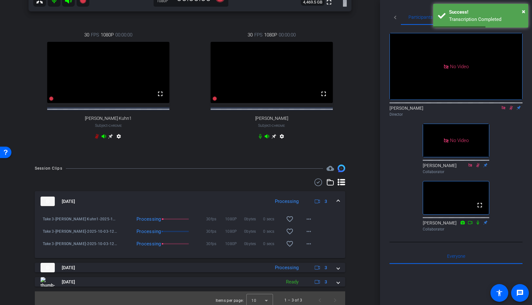
click at [512, 106] on icon at bounding box center [511, 108] width 5 height 4
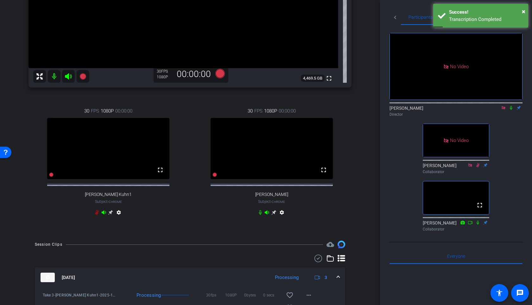
scroll to position [152, 0]
click at [221, 75] on icon at bounding box center [220, 74] width 10 height 10
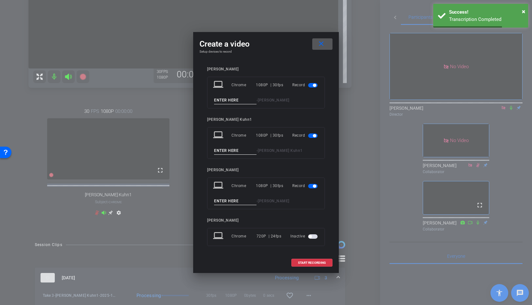
click at [230, 99] on input at bounding box center [235, 100] width 42 height 8
type input "Take 4"
click at [219, 150] on input at bounding box center [235, 151] width 42 height 8
type input "Take 4"
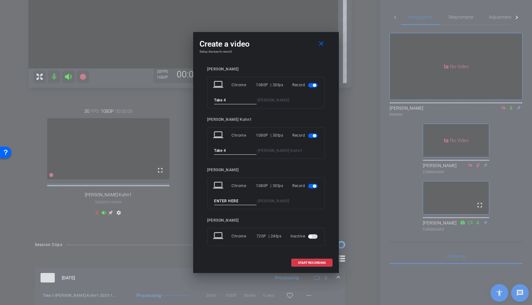
click at [218, 201] on input at bounding box center [235, 201] width 42 height 8
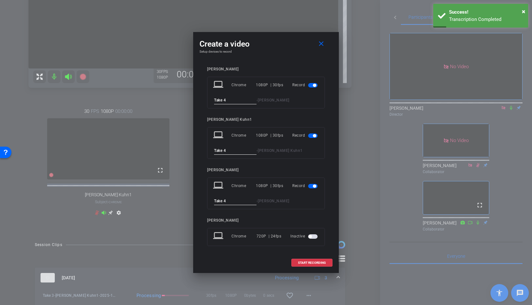
scroll to position [2, 0]
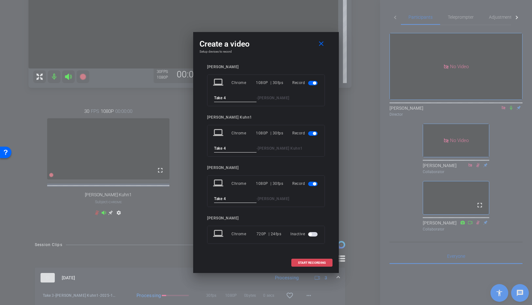
type input "Take 4"
click at [306, 262] on span "START RECORDING" at bounding box center [312, 262] width 28 height 3
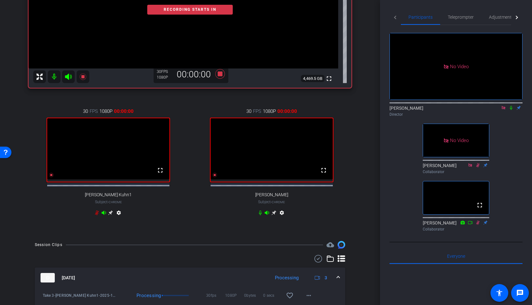
click at [511, 106] on icon at bounding box center [511, 108] width 5 height 4
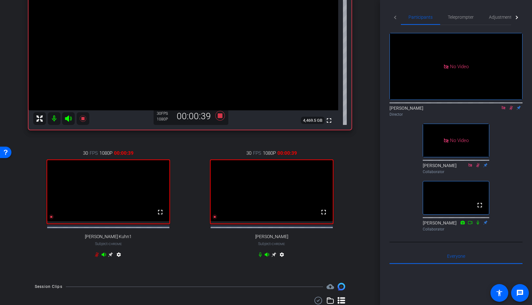
scroll to position [110, 0]
click at [222, 116] on icon at bounding box center [220, 117] width 10 height 10
click at [511, 106] on icon at bounding box center [511, 108] width 3 height 4
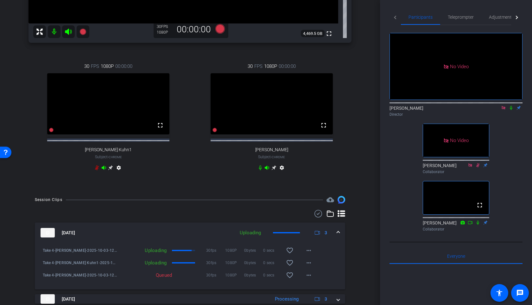
scroll to position [253, 0]
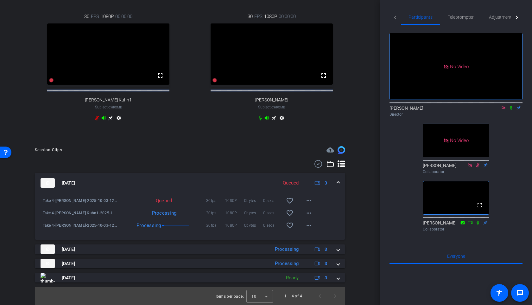
click at [338, 180] on span at bounding box center [338, 183] width 3 height 7
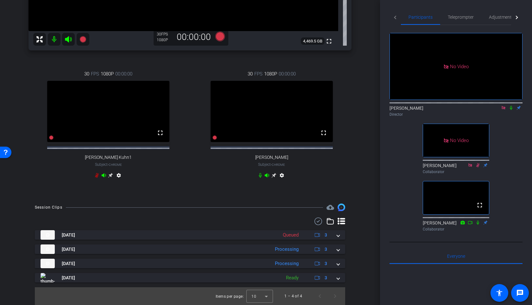
scroll to position [196, 0]
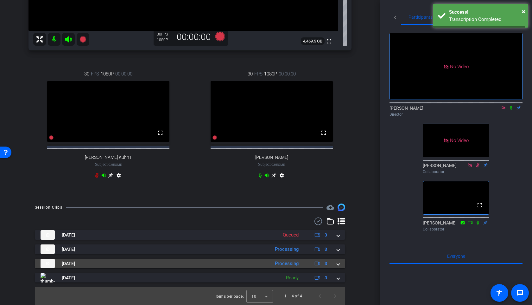
click at [335, 263] on div "Oct 3, 2025 Processing 3" at bounding box center [189, 264] width 297 height 10
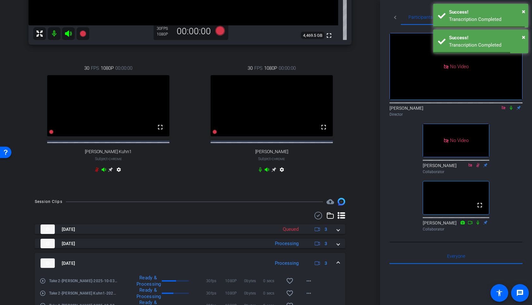
click at [338, 267] on span at bounding box center [338, 263] width 3 height 7
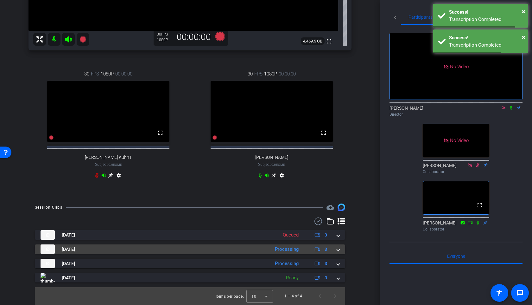
click at [338, 248] on span at bounding box center [338, 249] width 3 height 7
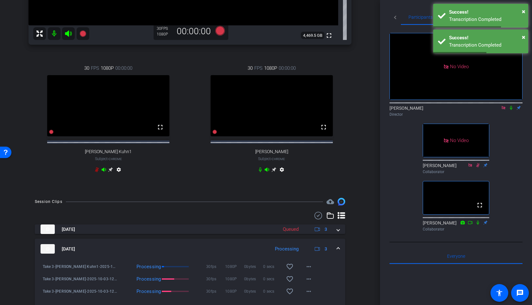
click at [338, 248] on mat-expansion-panel-header "Oct 3, 2025 Processing 3" at bounding box center [190, 249] width 311 height 20
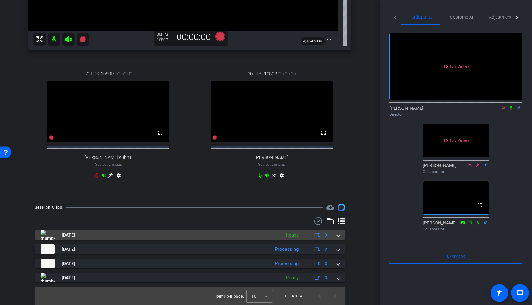
click at [338, 236] on span at bounding box center [338, 235] width 3 height 7
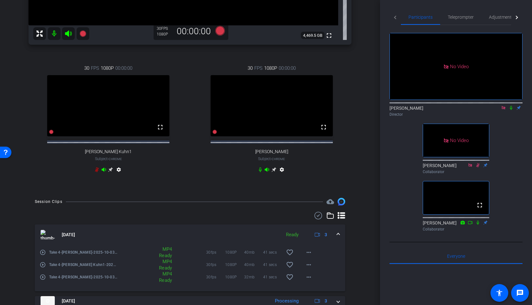
click at [338, 238] on span at bounding box center [338, 234] width 3 height 7
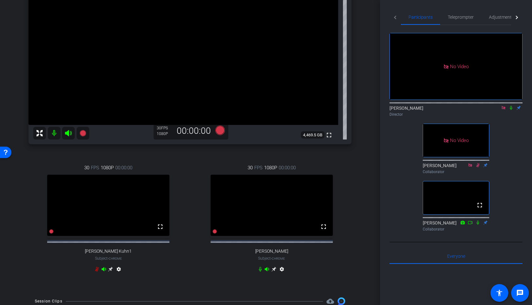
scroll to position [91, 0]
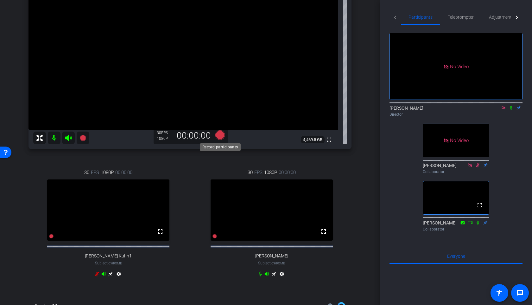
click at [219, 137] on icon at bounding box center [220, 135] width 10 height 10
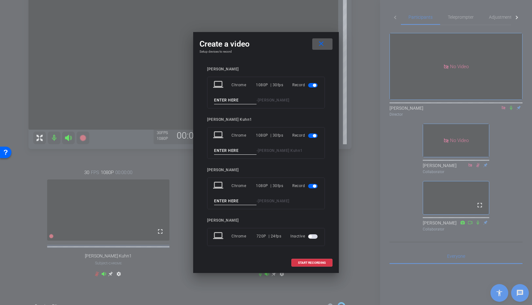
click at [219, 101] on input at bounding box center [235, 100] width 42 height 8
type input "Take 5"
click at [223, 151] on input at bounding box center [235, 151] width 42 height 8
type input "Take 5"
click at [226, 201] on input at bounding box center [235, 201] width 42 height 8
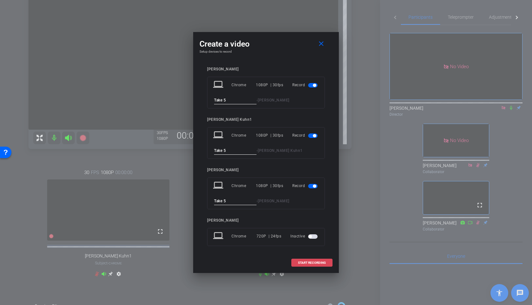
type input "Take 5"
click at [305, 259] on span at bounding box center [312, 262] width 41 height 15
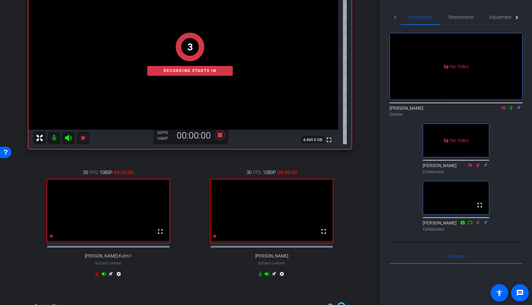
click at [511, 106] on icon at bounding box center [511, 108] width 3 height 4
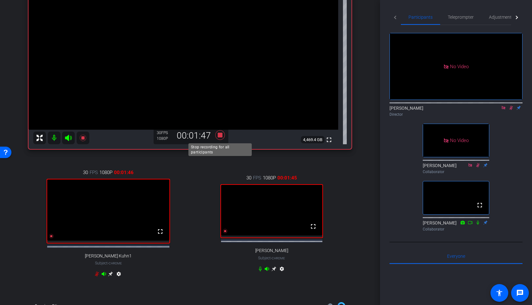
click at [217, 136] on icon at bounding box center [220, 134] width 15 height 11
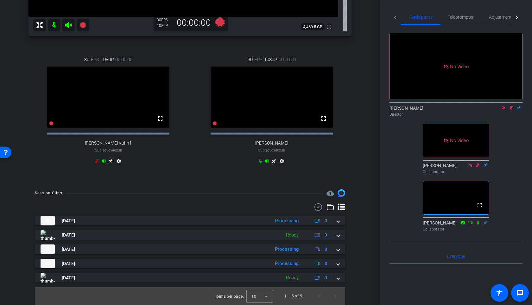
scroll to position [0, 0]
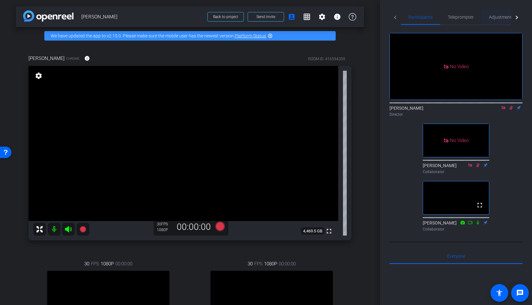
click at [496, 19] on span "Adjustments" at bounding box center [501, 17] width 25 height 4
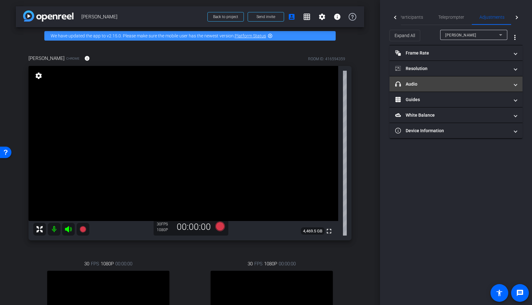
click at [439, 86] on mat-panel-title "headphone icon Audio" at bounding box center [452, 84] width 114 height 7
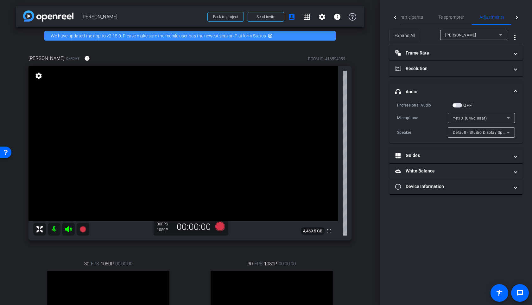
click at [439, 87] on mat-expansion-panel-header "headphone icon Audio" at bounding box center [456, 91] width 133 height 20
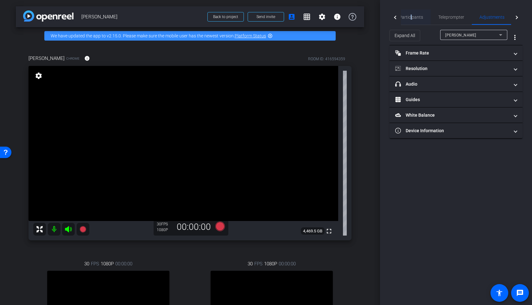
click at [411, 15] on span "Participants" at bounding box center [411, 17] width 24 height 4
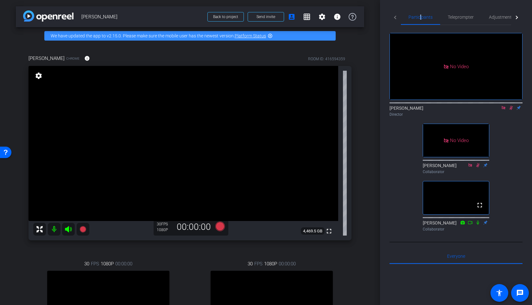
scroll to position [210, 0]
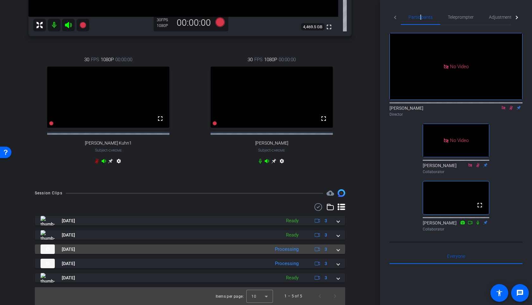
click at [337, 249] on span at bounding box center [338, 249] width 3 height 7
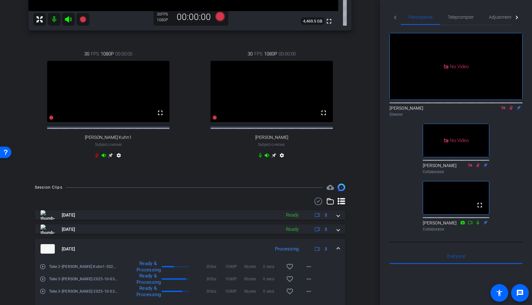
click at [337, 250] on div "Oct 3, 2025 Processing 3" at bounding box center [189, 249] width 297 height 10
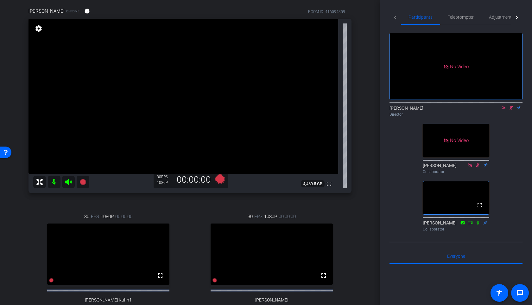
scroll to position [48, 0]
click at [513, 100] on div at bounding box center [456, 102] width 133 height 5
click at [512, 106] on icon at bounding box center [511, 108] width 5 height 4
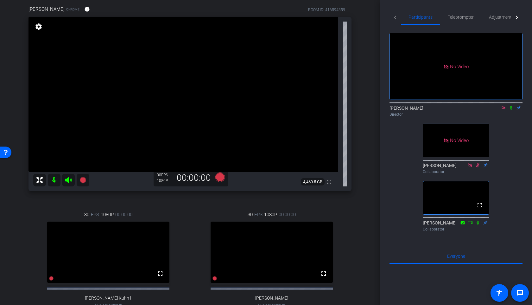
scroll to position [49, 0]
click at [511, 106] on icon at bounding box center [511, 108] width 5 height 4
click at [513, 106] on icon at bounding box center [511, 108] width 5 height 4
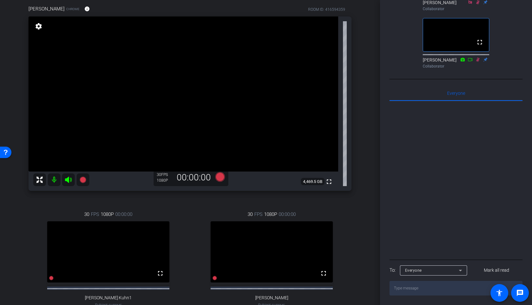
scroll to position [210, 0]
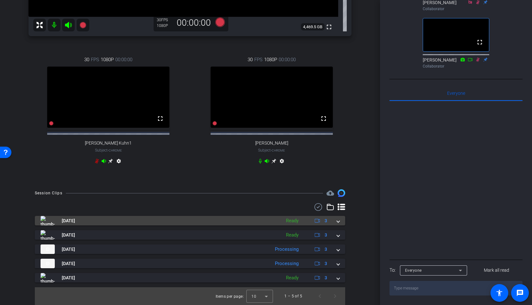
click at [341, 220] on mat-expansion-panel-header "Oct 3, 2025 Ready 3" at bounding box center [190, 221] width 311 height 10
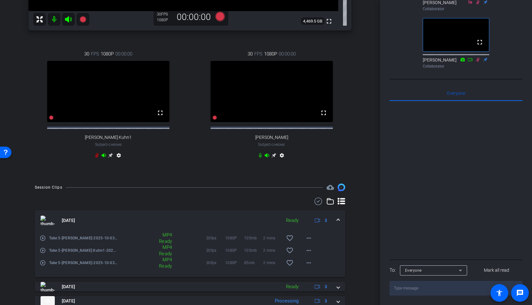
click at [340, 226] on mat-expansion-panel-header "Oct 3, 2025 Ready 3" at bounding box center [190, 220] width 311 height 20
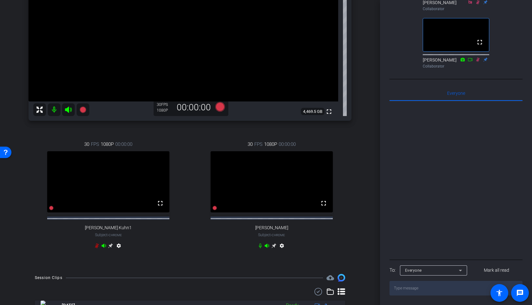
scroll to position [50, 0]
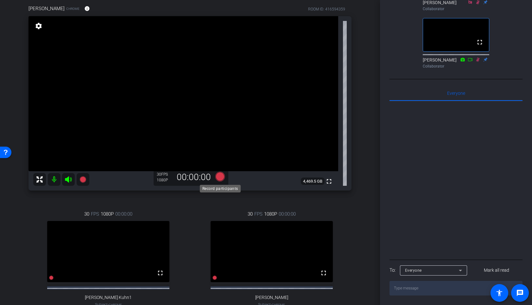
click at [218, 175] on icon at bounding box center [220, 177] width 10 height 10
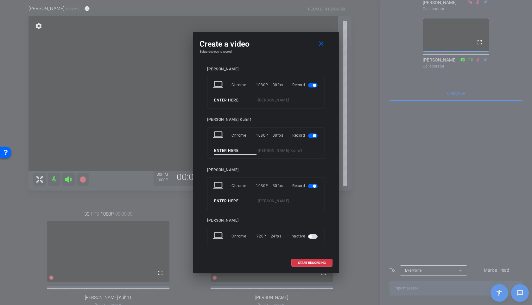
click at [236, 99] on input at bounding box center [235, 100] width 42 height 8
type input "Take 6"
click at [223, 147] on input at bounding box center [235, 151] width 42 height 8
click at [215, 150] on input "take 6" at bounding box center [235, 151] width 42 height 8
type input "Take 6"
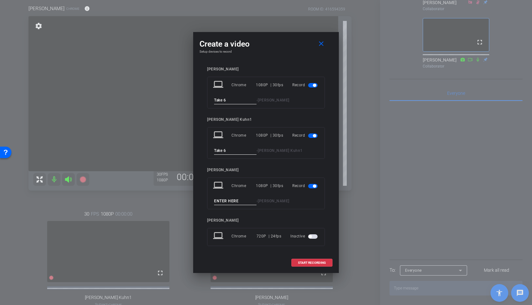
click at [221, 201] on input at bounding box center [235, 201] width 42 height 8
type input "Take 6"
click at [304, 264] on span "START RECORDING" at bounding box center [312, 262] width 28 height 3
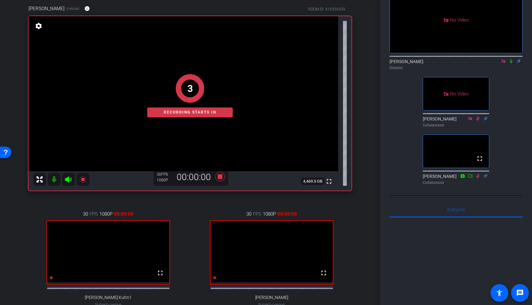
scroll to position [0, 0]
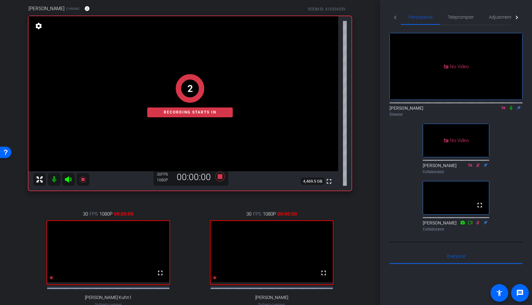
click at [511, 106] on icon at bounding box center [511, 108] width 3 height 4
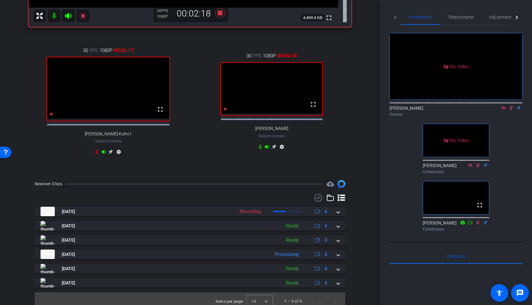
scroll to position [223, 0]
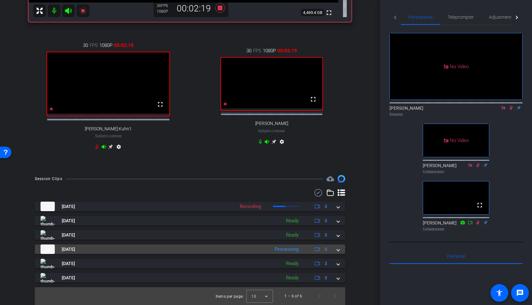
click at [338, 250] on span at bounding box center [338, 249] width 3 height 7
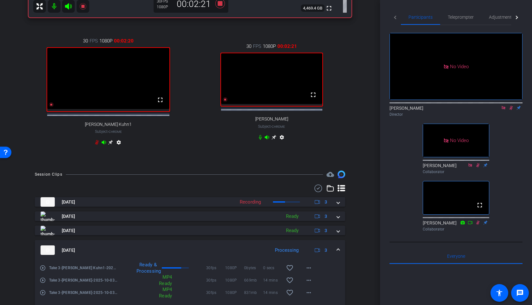
click at [338, 251] on span at bounding box center [338, 250] width 3 height 7
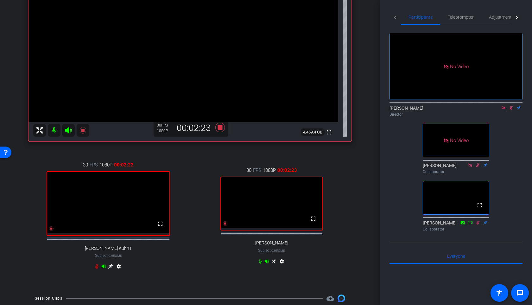
scroll to position [93, 0]
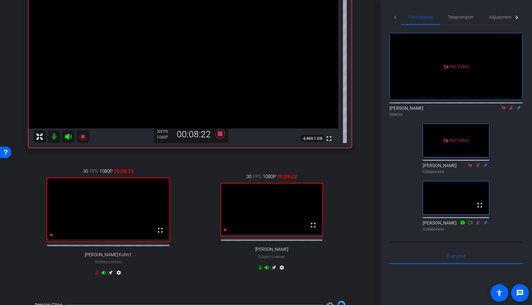
click at [359, 69] on div "Robert Lawrence Kuhn Chrome info ROOM ID: 416594359 fullscreen settings 4,469.1…" at bounding box center [190, 123] width 349 height 343
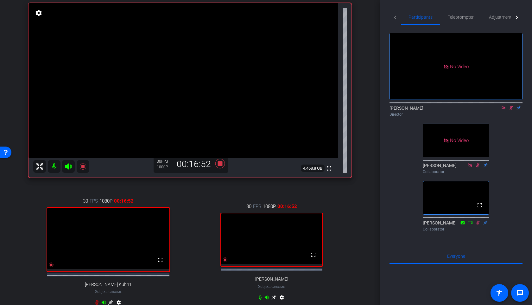
scroll to position [44, 0]
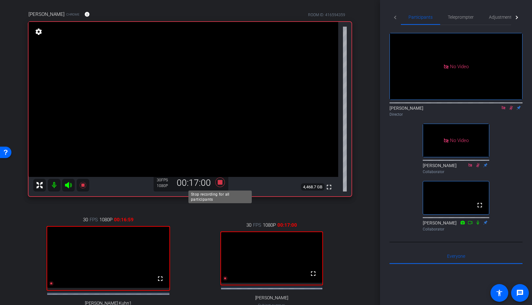
click at [221, 182] on icon at bounding box center [220, 182] width 10 height 10
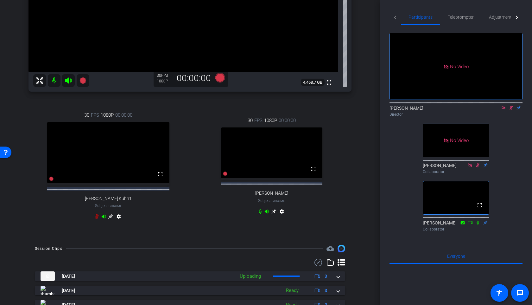
scroll to position [168, 0]
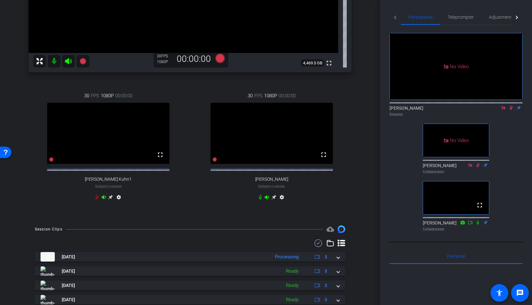
click at [511, 106] on icon at bounding box center [511, 108] width 3 height 4
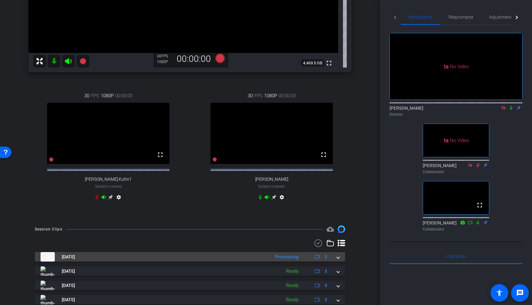
click at [233, 261] on mat-panel-title "[DATE]" at bounding box center [154, 257] width 226 height 10
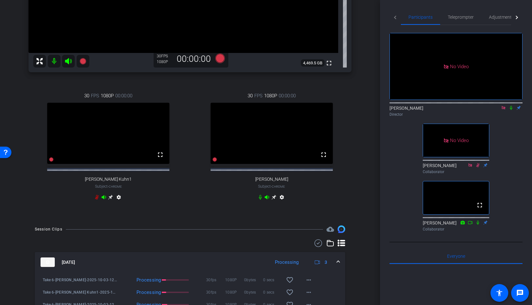
click at [233, 263] on mat-panel-title "[DATE]" at bounding box center [154, 262] width 226 height 10
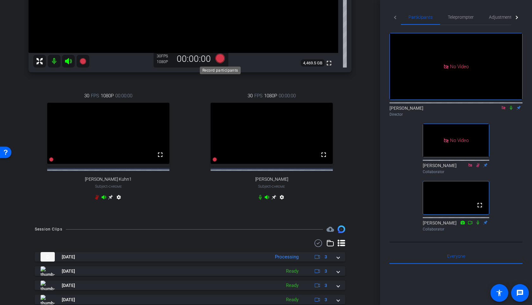
click at [220, 60] on icon at bounding box center [220, 59] width 10 height 10
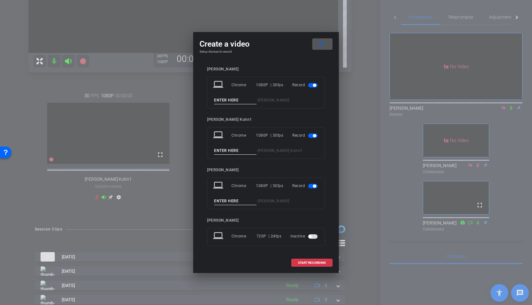
click at [226, 100] on input at bounding box center [235, 100] width 42 height 8
type input "Take 7"
click at [222, 150] on input at bounding box center [235, 151] width 42 height 8
type input "Take 7"
click at [226, 200] on input at bounding box center [235, 201] width 42 height 8
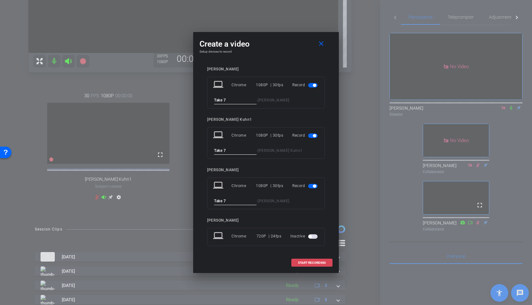
type input "Take 7"
click at [318, 266] on span at bounding box center [312, 262] width 41 height 15
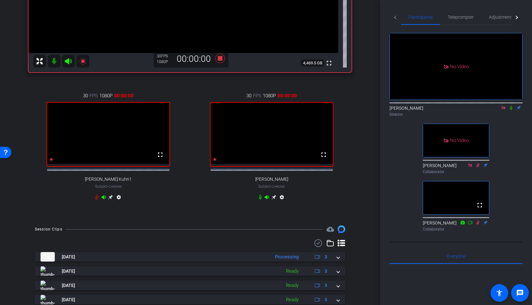
click at [511, 106] on icon at bounding box center [511, 108] width 3 height 4
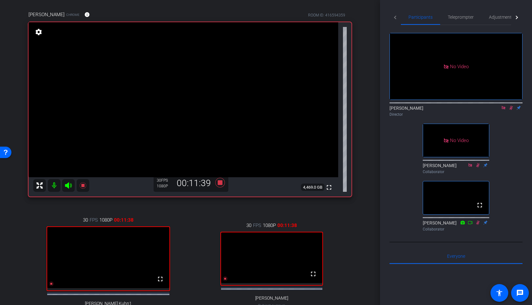
scroll to position [0, 0]
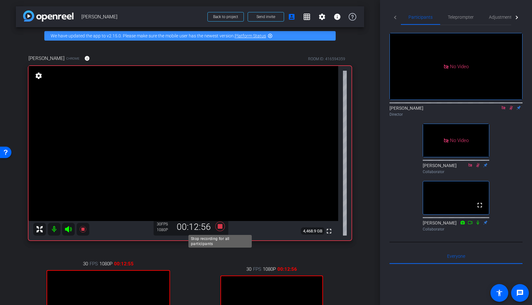
click at [220, 228] on icon at bounding box center [220, 227] width 10 height 10
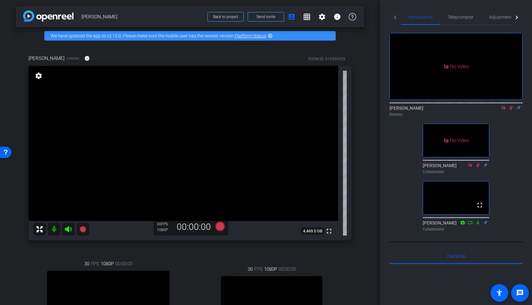
scroll to position [238, 0]
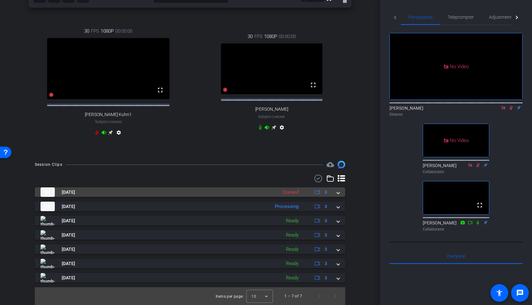
click at [339, 193] on span at bounding box center [338, 192] width 3 height 7
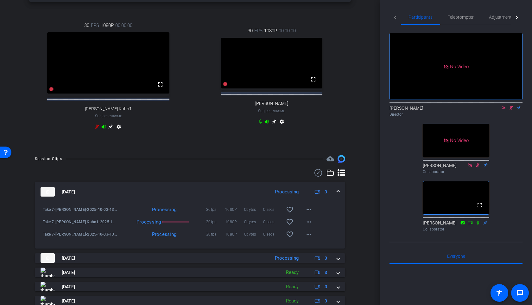
click at [337, 195] on span at bounding box center [338, 192] width 3 height 7
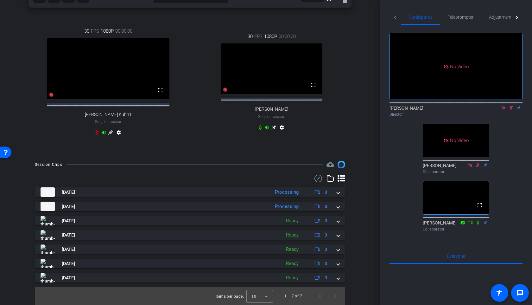
click at [511, 106] on icon at bounding box center [511, 108] width 5 height 4
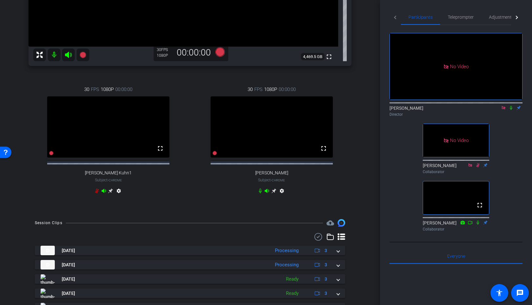
scroll to position [209, 0]
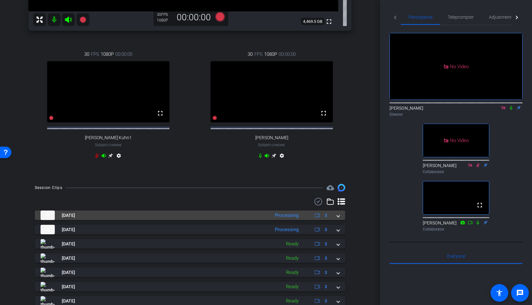
click at [336, 220] on div "Oct 3, 2025 Processing 3" at bounding box center [189, 215] width 297 height 10
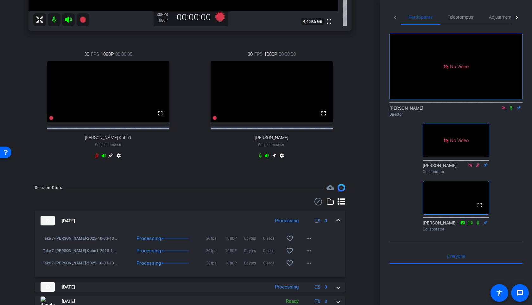
click at [336, 222] on div "Oct 3, 2025 Processing 3" at bounding box center [189, 221] width 297 height 10
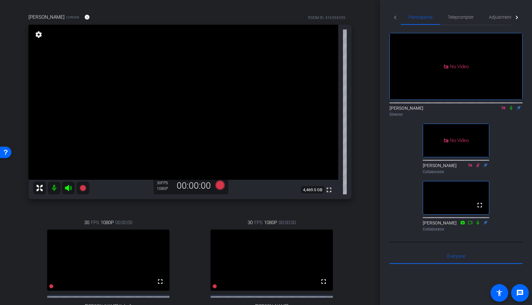
scroll to position [38, 0]
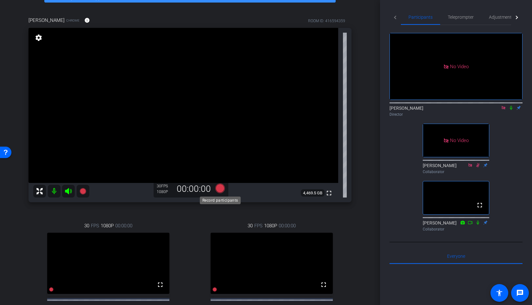
click at [219, 188] on icon at bounding box center [220, 188] width 10 height 10
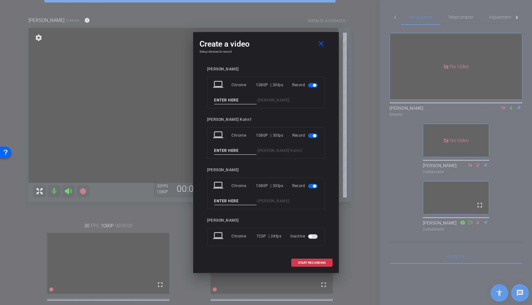
click at [222, 100] on input at bounding box center [235, 100] width 42 height 8
type input "Take 8"
click at [220, 151] on input at bounding box center [235, 151] width 42 height 8
type input "Take 8"
click at [222, 202] on input at bounding box center [235, 201] width 42 height 8
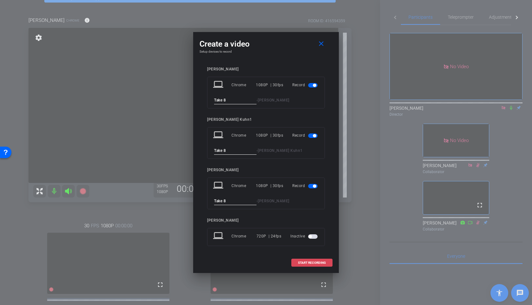
type input "Take 8"
click at [313, 262] on span "START RECORDING" at bounding box center [312, 262] width 28 height 3
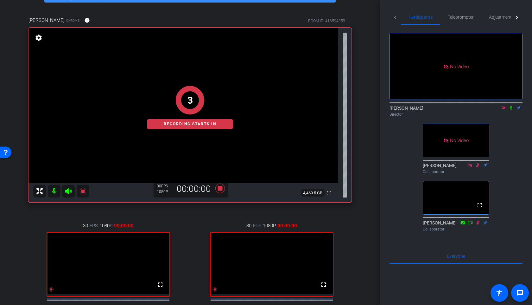
click at [511, 106] on icon at bounding box center [511, 108] width 3 height 4
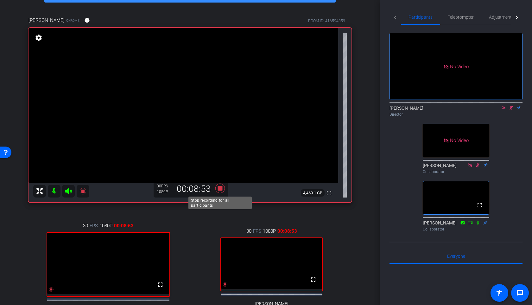
click at [223, 186] on icon at bounding box center [220, 188] width 15 height 11
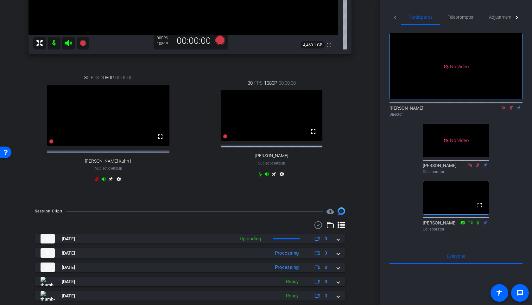
scroll to position [253, 0]
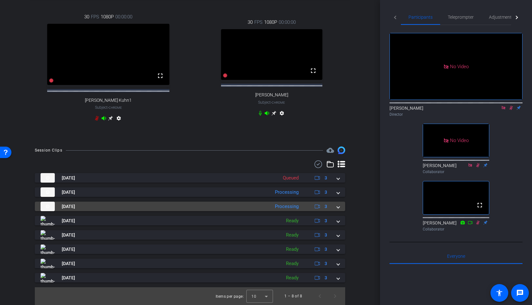
click at [340, 208] on mat-expansion-panel-header "Oct 3, 2025 Processing 3" at bounding box center [190, 207] width 311 height 10
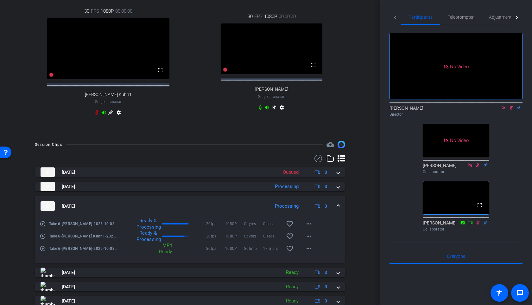
click at [340, 208] on mat-expansion-panel-header "Oct 3, 2025 Processing 3" at bounding box center [190, 206] width 311 height 20
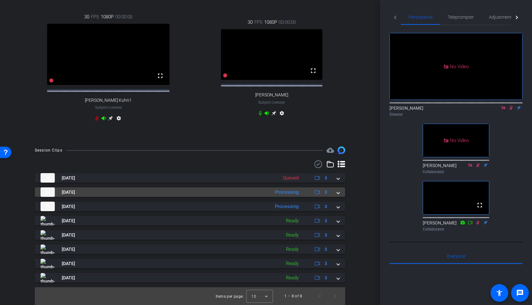
click at [337, 195] on div "Oct 3, 2025 Processing 3" at bounding box center [189, 192] width 297 height 10
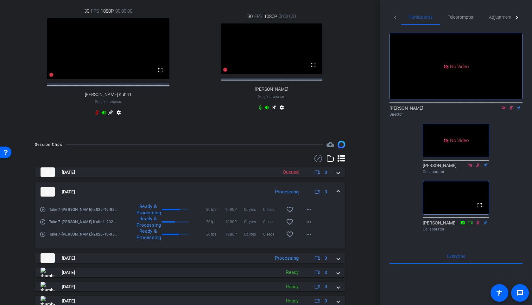
click at [337, 195] on div "Oct 3, 2025 Processing 3" at bounding box center [189, 192] width 297 height 10
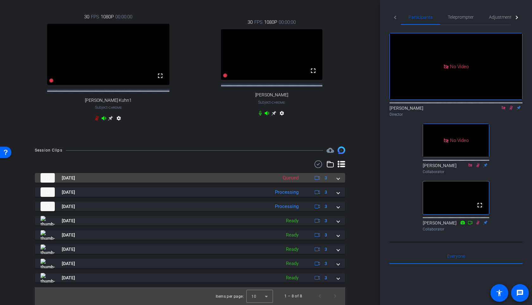
click at [338, 180] on span at bounding box center [338, 178] width 3 height 7
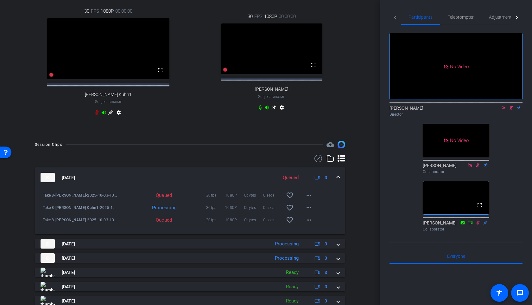
click at [338, 180] on span at bounding box center [338, 177] width 3 height 7
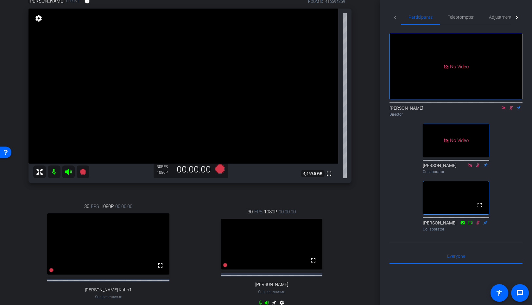
scroll to position [55, 0]
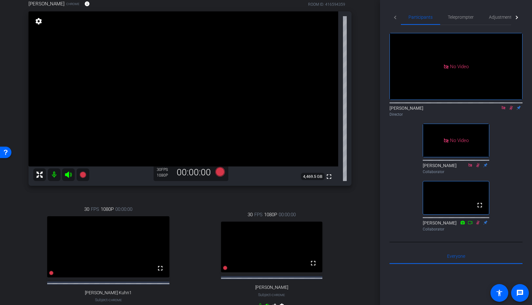
click at [512, 106] on icon at bounding box center [511, 108] width 5 height 4
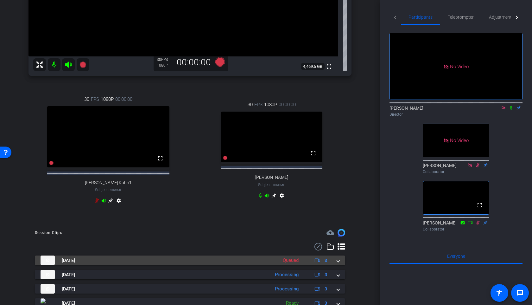
click at [244, 264] on mat-panel-title "[DATE]" at bounding box center [158, 260] width 234 height 10
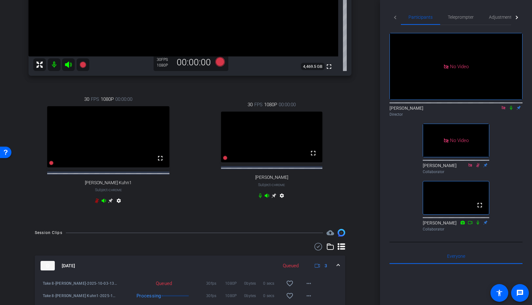
click at [244, 264] on mat-expansion-panel-header "Oct 3, 2025 Queued 3" at bounding box center [190, 265] width 311 height 20
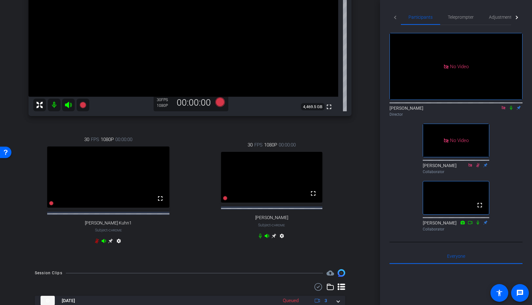
scroll to position [124, 0]
click at [222, 103] on icon at bounding box center [220, 102] width 10 height 10
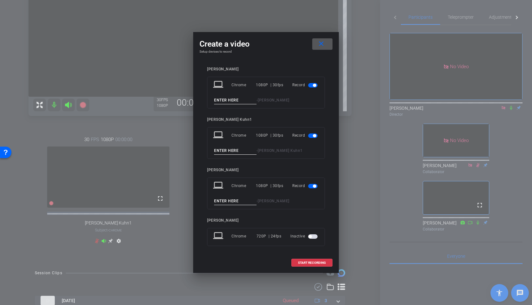
click at [224, 100] on input at bounding box center [235, 100] width 42 height 8
type input "Take 9"
click at [216, 148] on input at bounding box center [235, 151] width 42 height 8
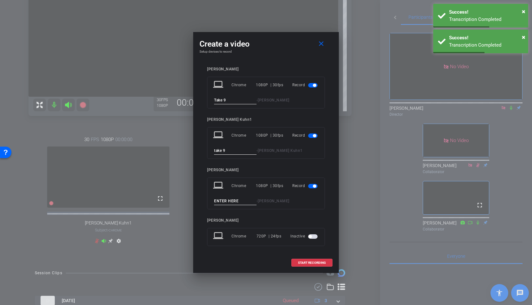
click at [215, 152] on input "take 9" at bounding box center [235, 151] width 42 height 8
type input "Take 9"
click at [225, 204] on input at bounding box center [235, 201] width 42 height 8
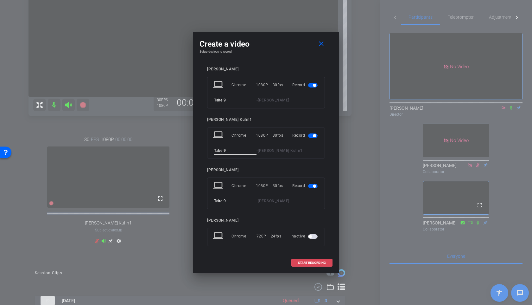
type input "Take 9"
click at [312, 259] on span at bounding box center [312, 262] width 41 height 15
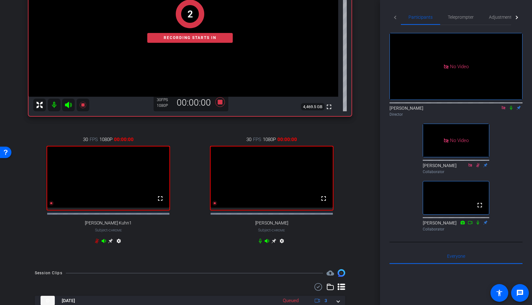
click at [511, 106] on icon at bounding box center [511, 108] width 5 height 4
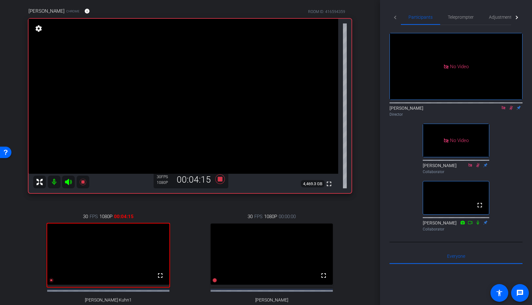
scroll to position [88, 0]
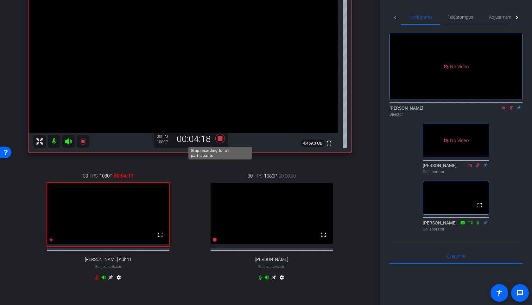
click at [222, 139] on icon at bounding box center [220, 138] width 15 height 11
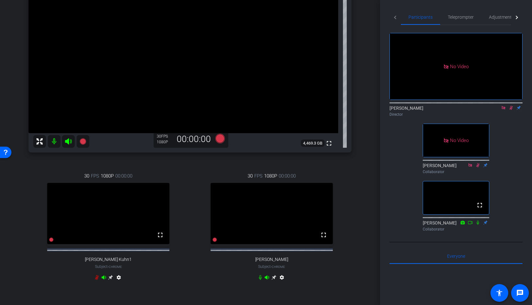
click at [510, 106] on icon at bounding box center [511, 108] width 5 height 4
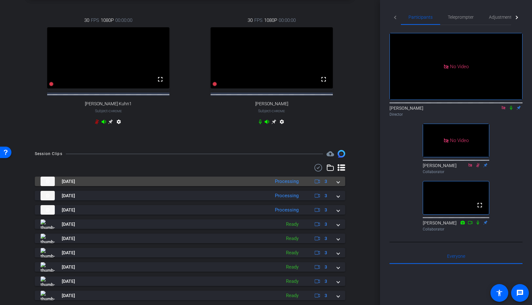
click at [339, 185] on span at bounding box center [338, 181] width 3 height 7
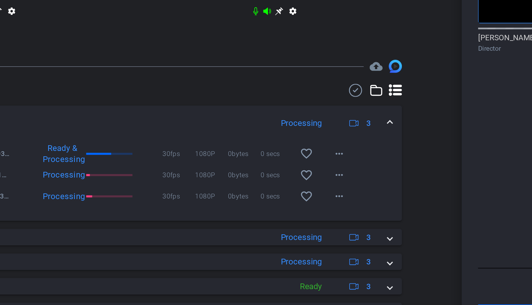
scroll to position [272, 0]
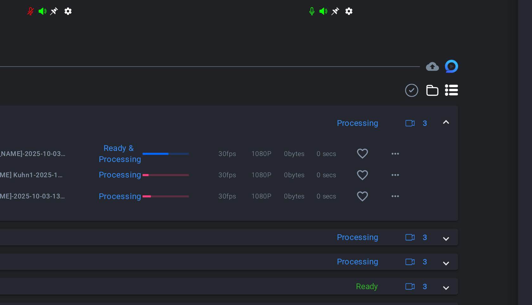
click at [338, 161] on span at bounding box center [338, 158] width 3 height 7
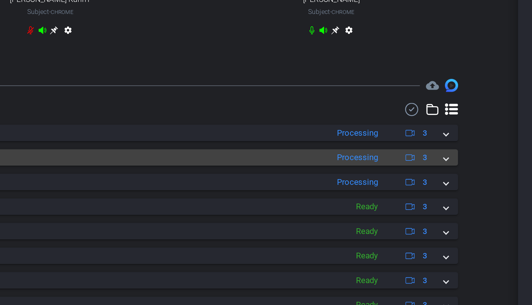
scroll to position [267, 0]
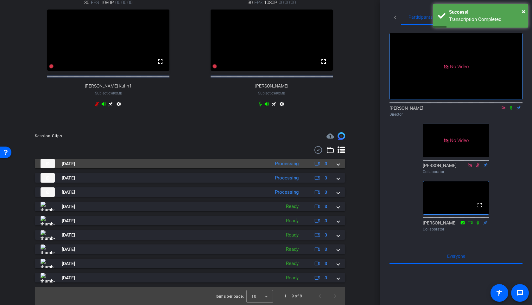
click at [338, 164] on span at bounding box center [338, 163] width 3 height 7
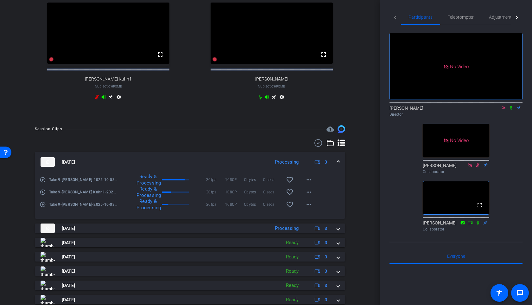
scroll to position [106, 0]
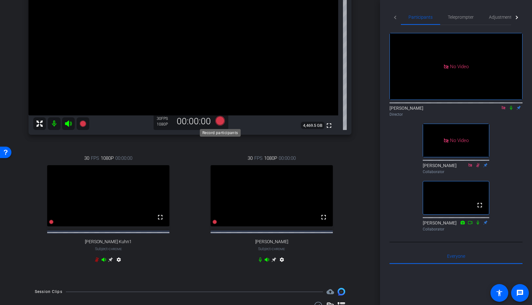
click at [221, 123] on icon at bounding box center [220, 121] width 10 height 10
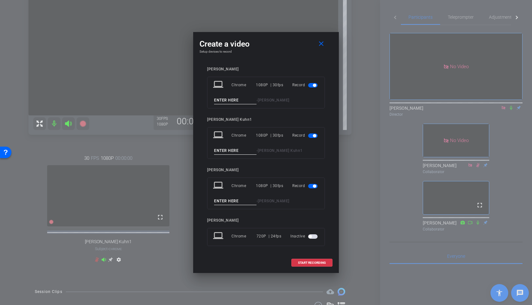
click at [229, 101] on input at bounding box center [235, 100] width 42 height 8
type input "Take 10"
click at [230, 151] on input at bounding box center [235, 151] width 42 height 8
click at [216, 150] on input "take 10" at bounding box center [235, 151] width 42 height 8
type input "Take 10"
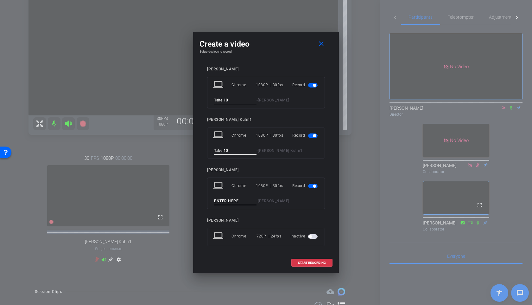
click at [219, 199] on input at bounding box center [235, 201] width 42 height 8
type input "Take 10"
click at [319, 264] on span "START RECORDING" at bounding box center [312, 262] width 28 height 3
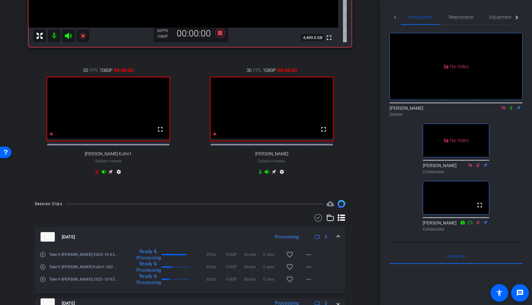
scroll to position [197, 0]
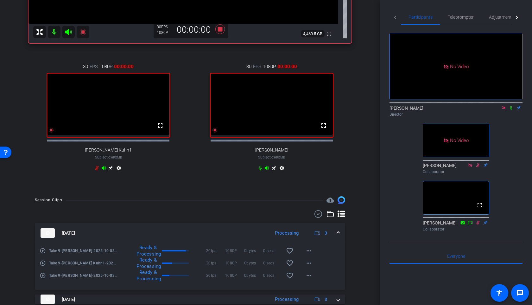
click at [512, 106] on icon at bounding box center [511, 108] width 3 height 4
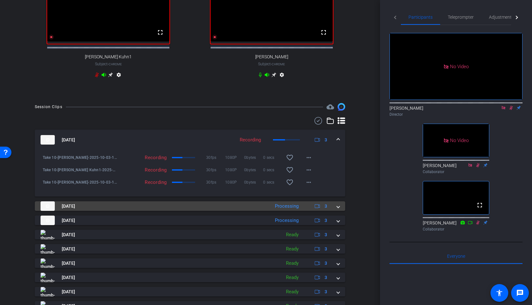
click at [339, 209] on span at bounding box center [338, 206] width 3 height 7
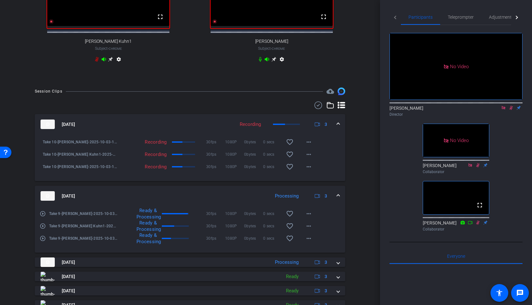
scroll to position [311, 0]
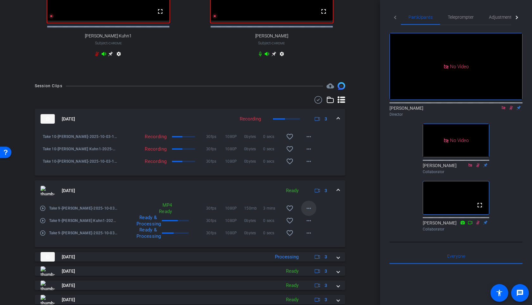
click at [308, 212] on mat-icon "more_horiz" at bounding box center [309, 208] width 8 height 8
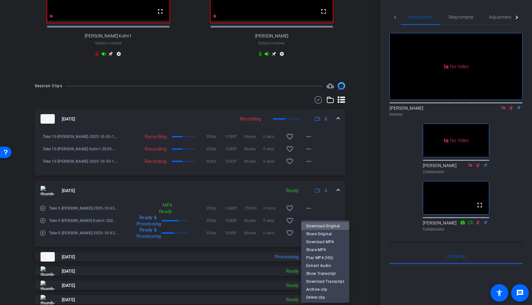
click at [315, 224] on span "Download Original" at bounding box center [325, 226] width 38 height 8
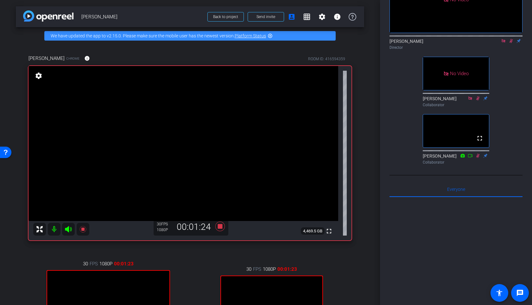
scroll to position [0, 0]
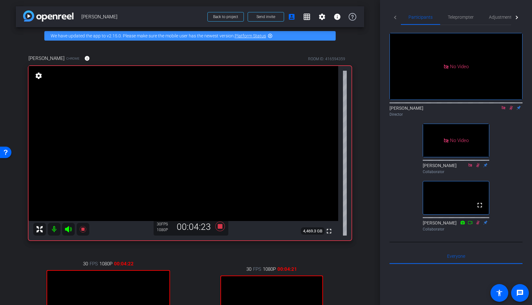
click at [364, 178] on div "Robert Lawrence Kuhn Chrome info ROOM ID: 416594359 fullscreen settings 4,469.3…" at bounding box center [190, 215] width 349 height 343
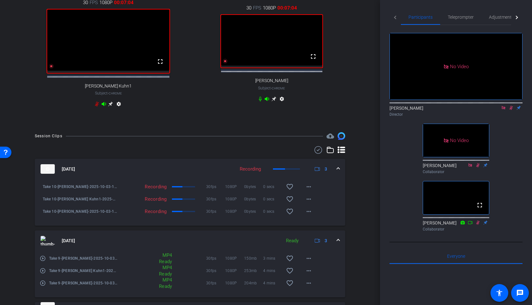
scroll to position [310, 0]
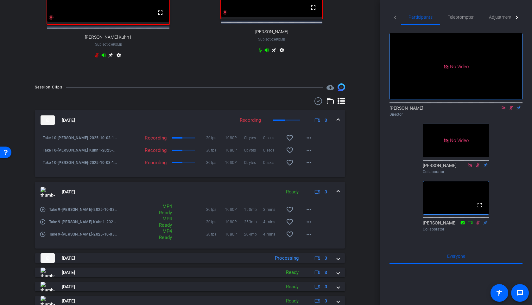
click at [340, 196] on mat-expansion-panel-header "Oct 3, 2025 Ready 3" at bounding box center [190, 192] width 311 height 20
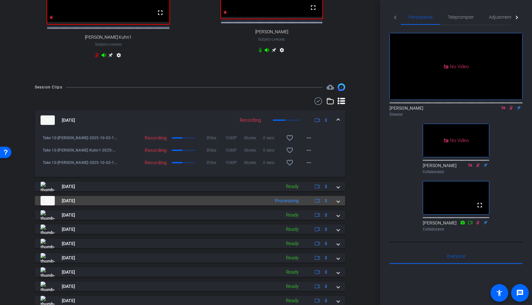
click at [340, 205] on mat-expansion-panel-header "Oct 3, 2025 Processing 3" at bounding box center [190, 201] width 311 height 10
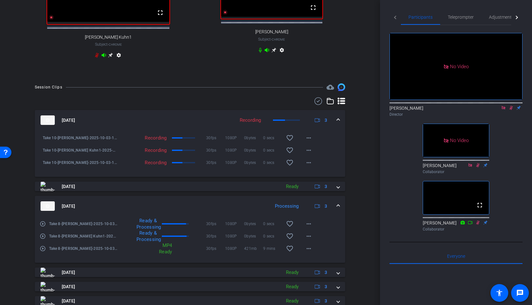
click at [340, 207] on mat-expansion-panel-header "Oct 3, 2025 Processing 3" at bounding box center [190, 206] width 311 height 20
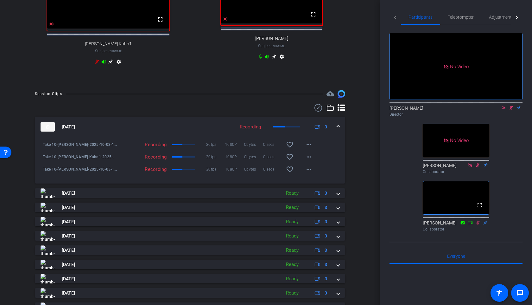
scroll to position [264, 0]
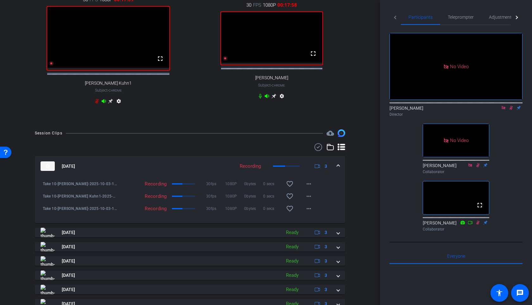
click at [338, 170] on span at bounding box center [338, 166] width 3 height 7
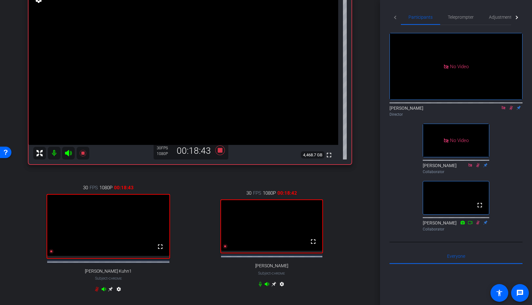
scroll to position [75, 0]
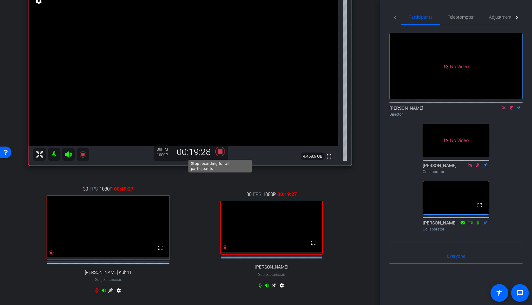
click at [219, 150] on icon at bounding box center [220, 152] width 10 height 10
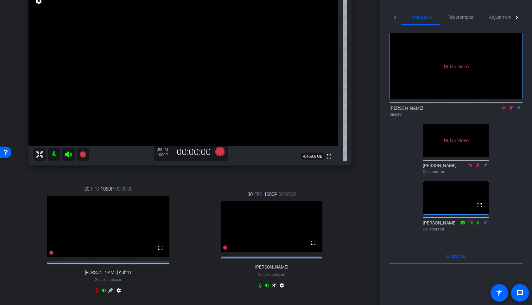
click at [511, 106] on icon at bounding box center [511, 108] width 5 height 4
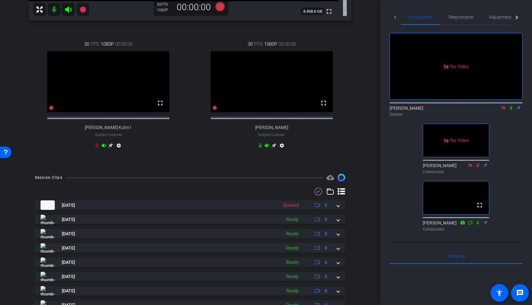
scroll to position [222, 0]
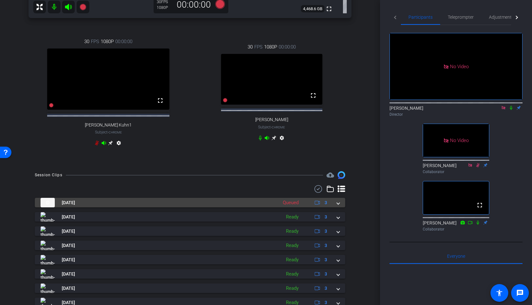
click at [337, 207] on div "Oct 3, 2025 Queued 3" at bounding box center [189, 203] width 297 height 10
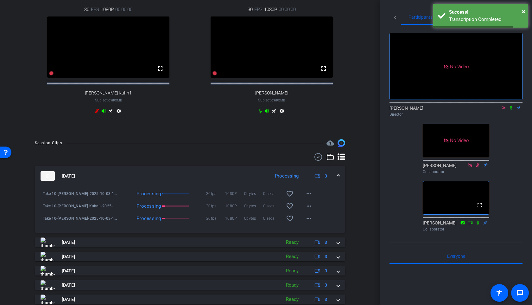
scroll to position [254, 0]
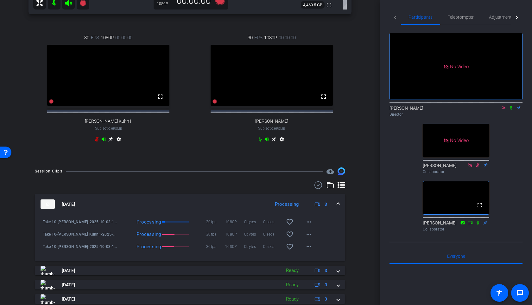
scroll to position [247, 0]
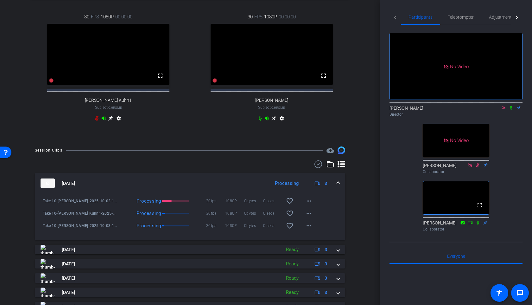
click at [511, 106] on icon at bounding box center [511, 108] width 3 height 4
click at [510, 106] on icon at bounding box center [511, 108] width 5 height 4
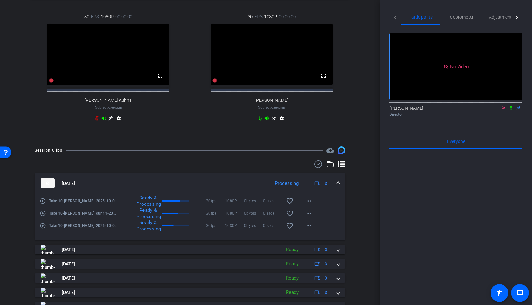
click at [510, 106] on icon at bounding box center [511, 108] width 5 height 4
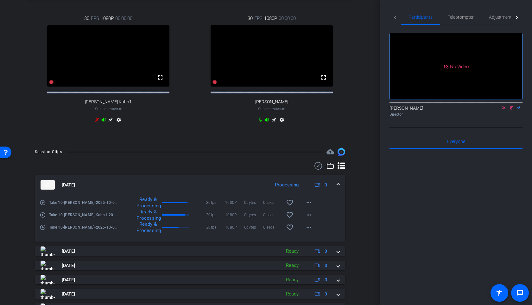
click at [510, 106] on icon at bounding box center [511, 108] width 5 height 4
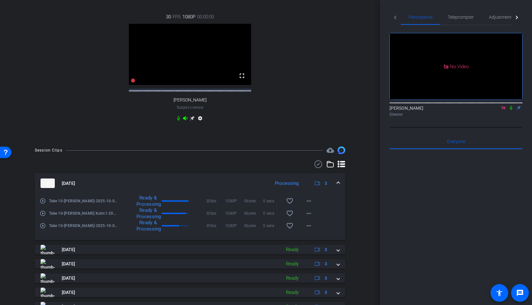
click at [511, 106] on icon at bounding box center [511, 108] width 5 height 4
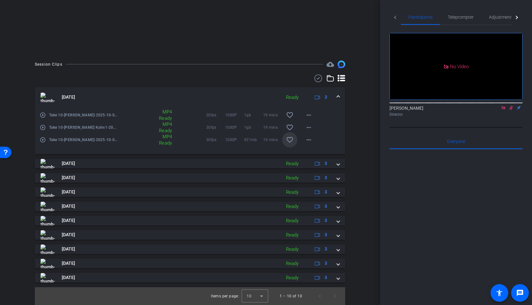
scroll to position [0, 0]
